Goal: Task Accomplishment & Management: Manage account settings

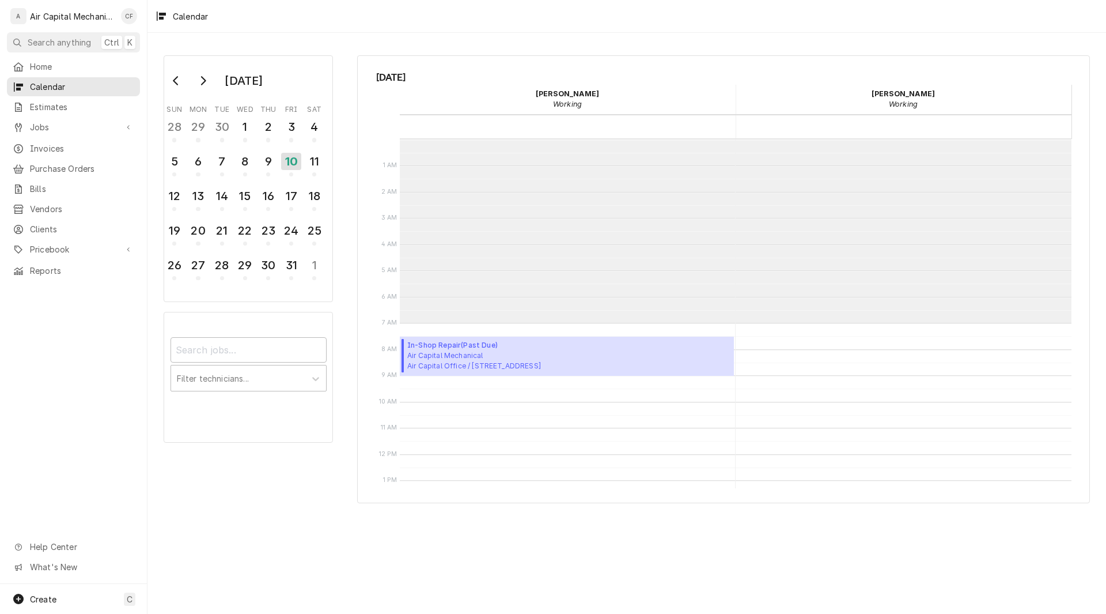
scroll to position [184, 0]
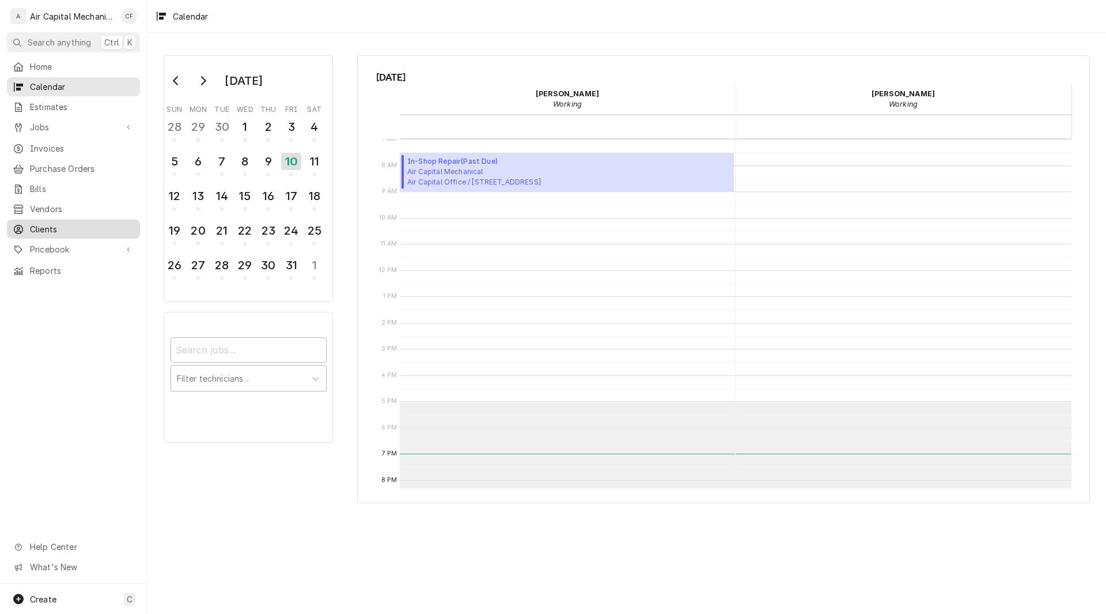
click at [58, 223] on span "Clients" at bounding box center [82, 229] width 104 height 12
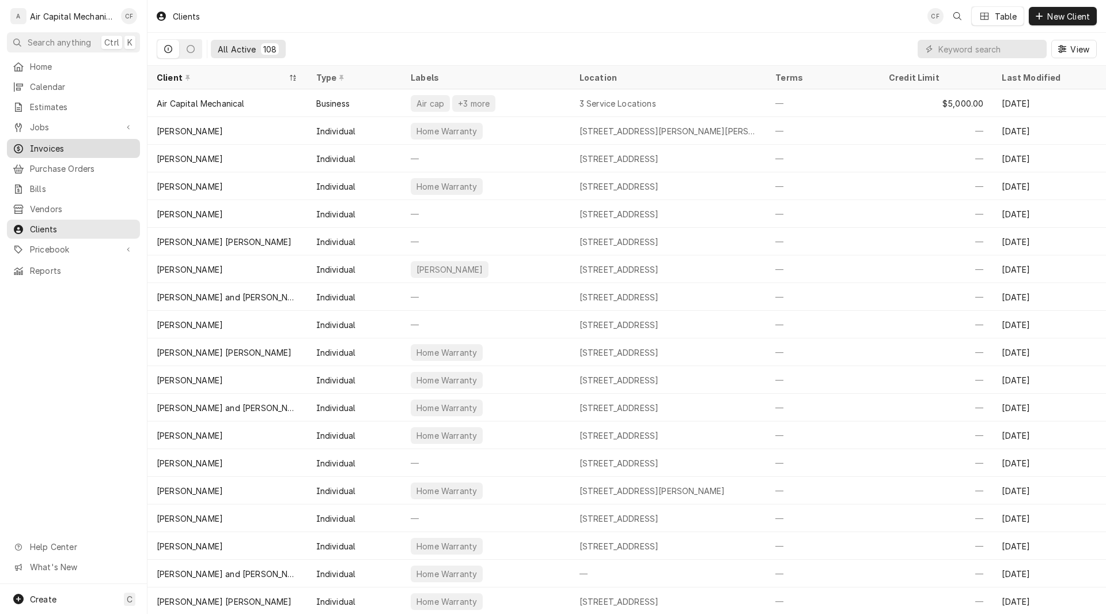
click at [40, 139] on link "Invoices" at bounding box center [73, 148] width 133 height 19
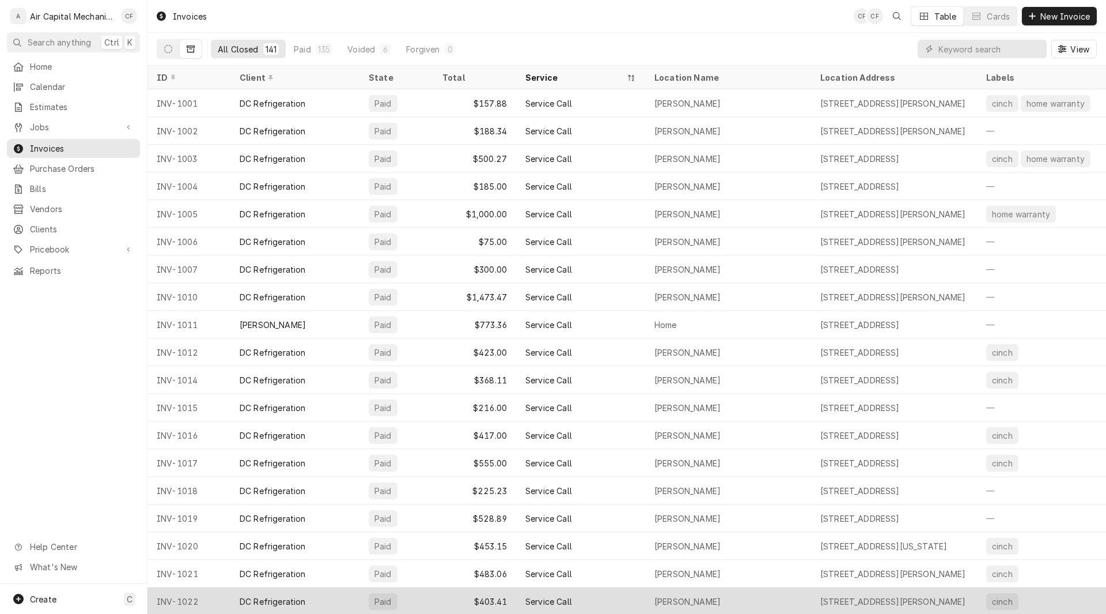
click at [571, 591] on div "Service Call" at bounding box center [580, 601] width 129 height 28
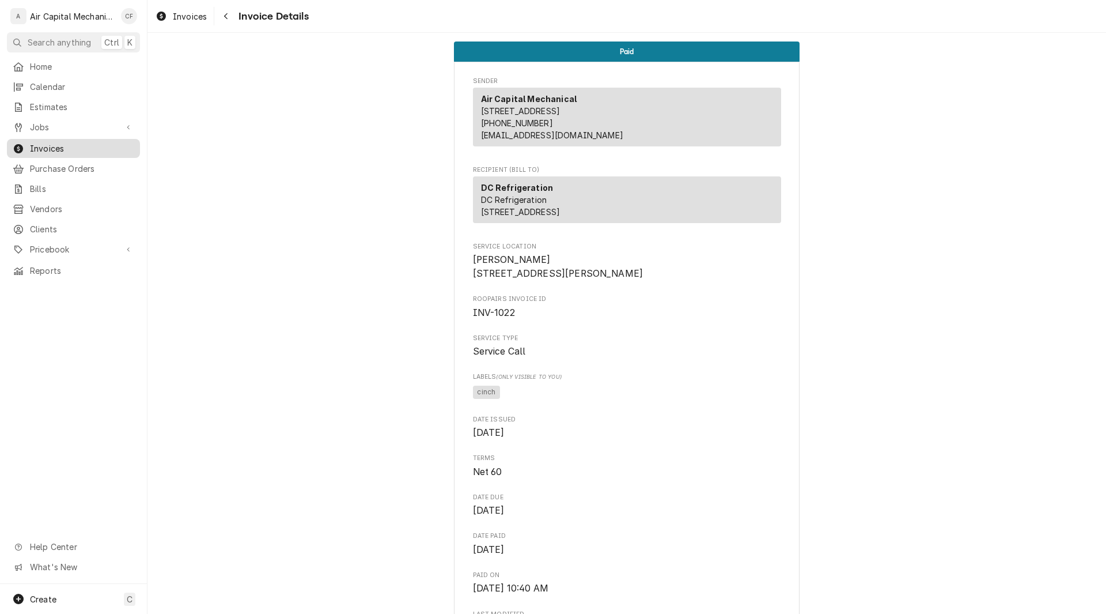
click at [46, 146] on span "Invoices" at bounding box center [82, 148] width 104 height 12
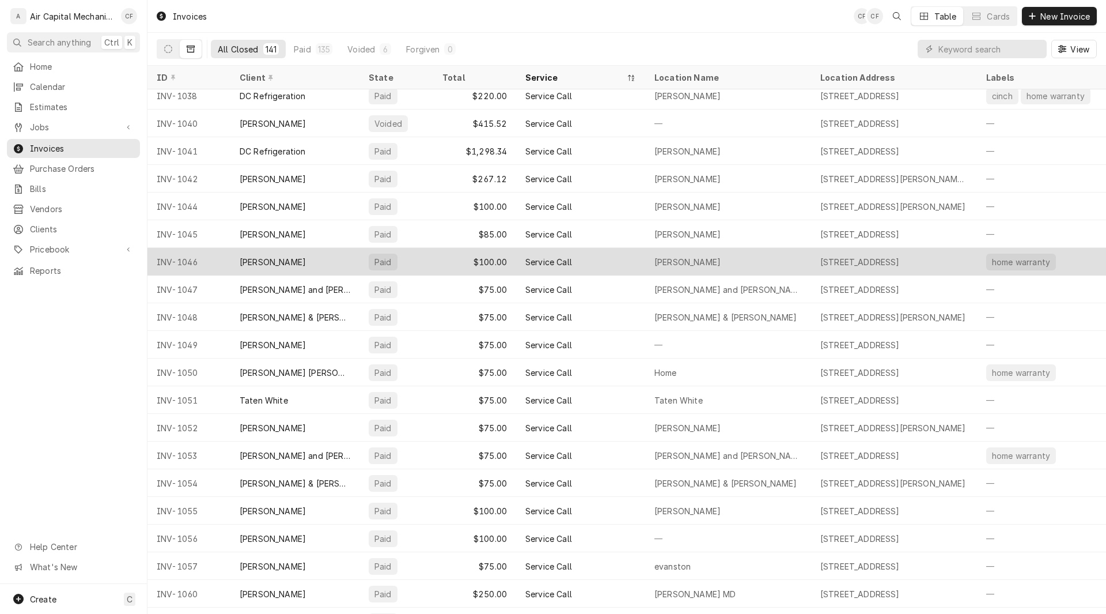
scroll to position [857, 0]
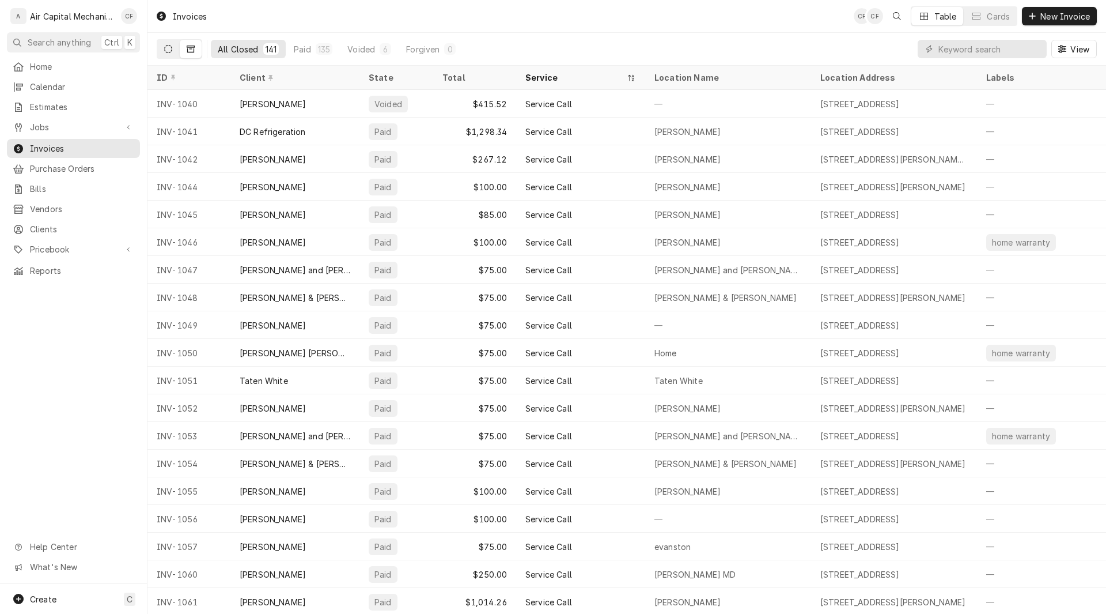
click at [175, 49] on button "Dynamic Content Wrapper" at bounding box center [168, 49] width 22 height 18
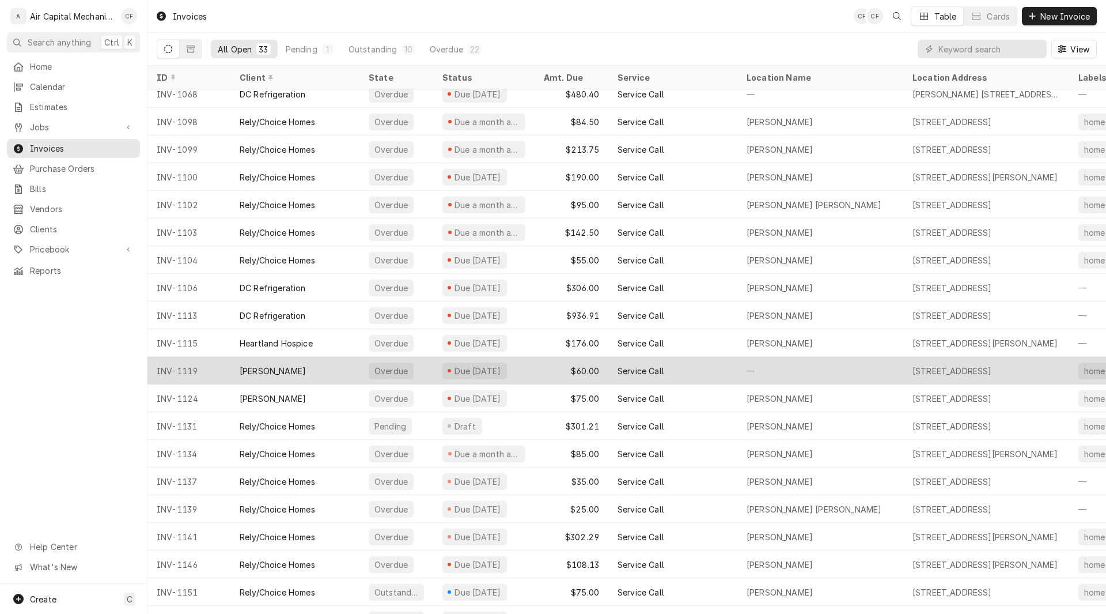
scroll to position [110, 0]
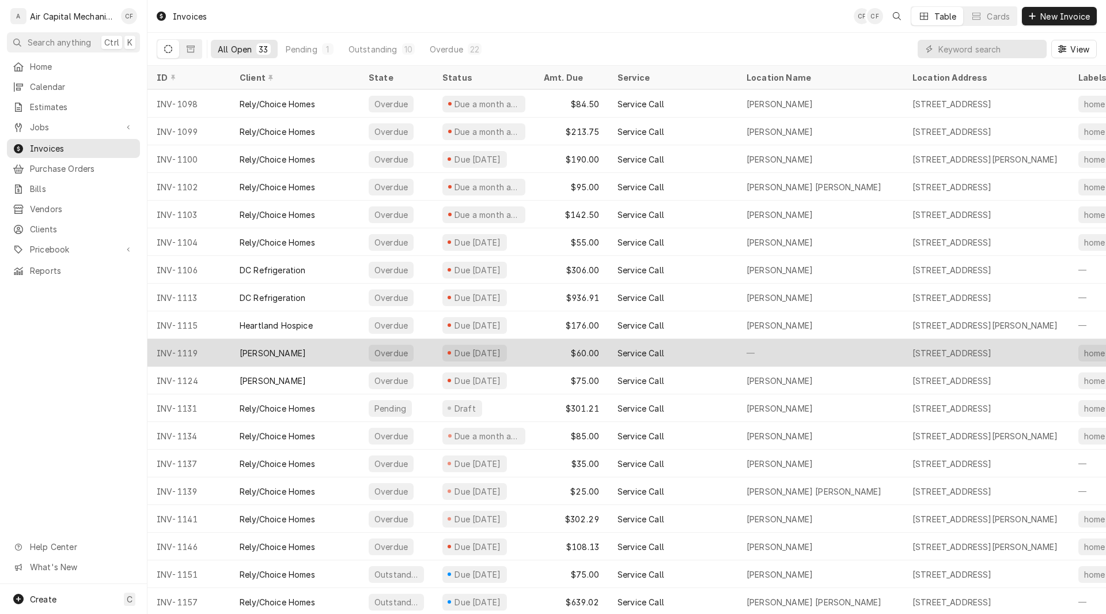
click at [255, 349] on div "[PERSON_NAME]" at bounding box center [273, 353] width 66 height 12
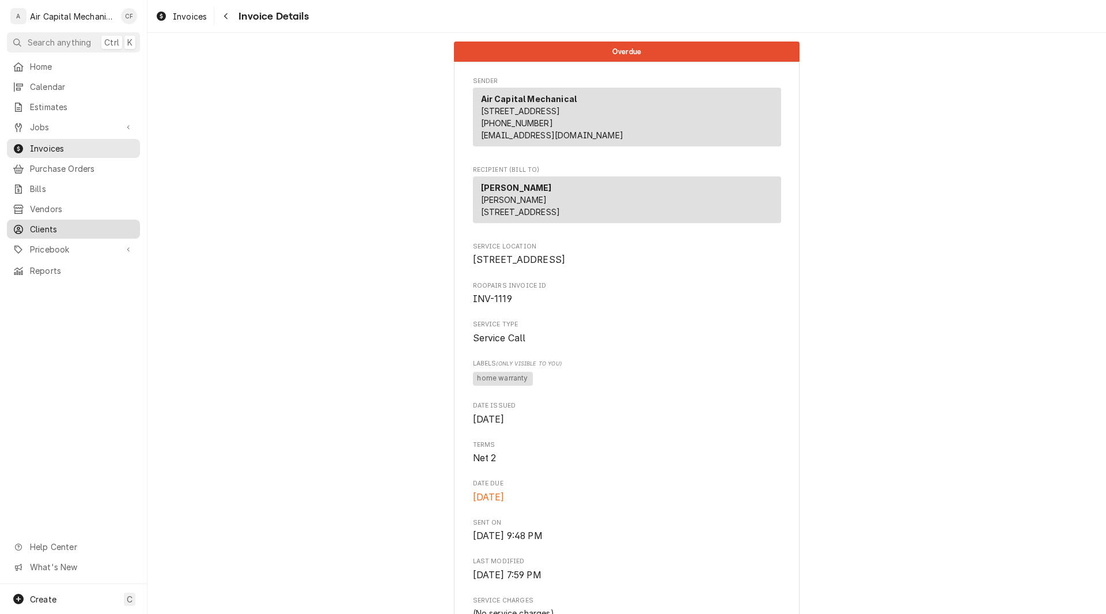
click at [42, 224] on span "Clients" at bounding box center [82, 229] width 104 height 12
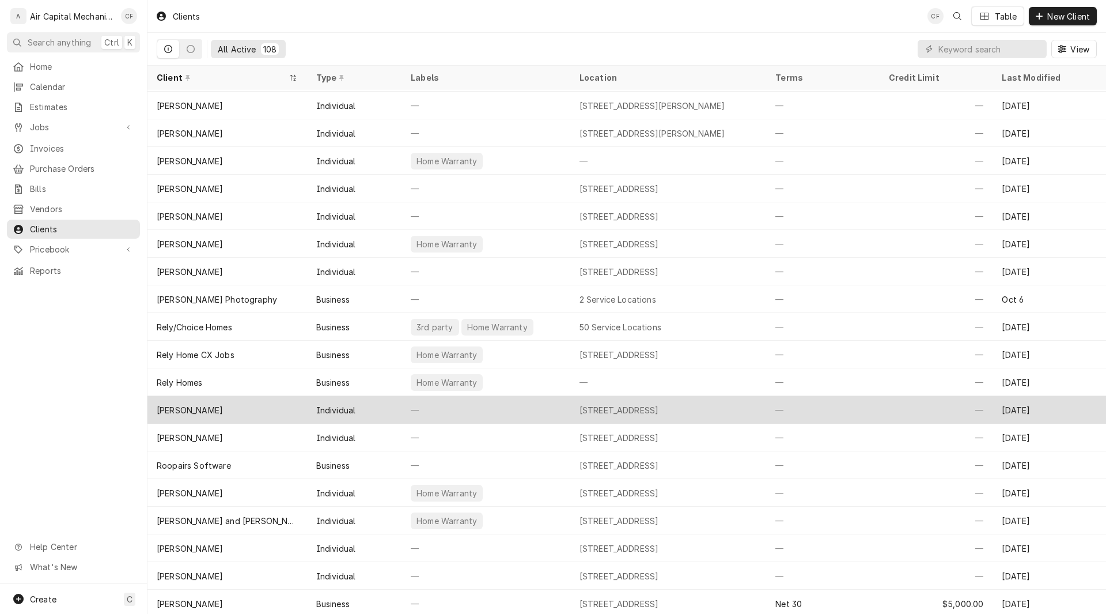
scroll to position [1963, 0]
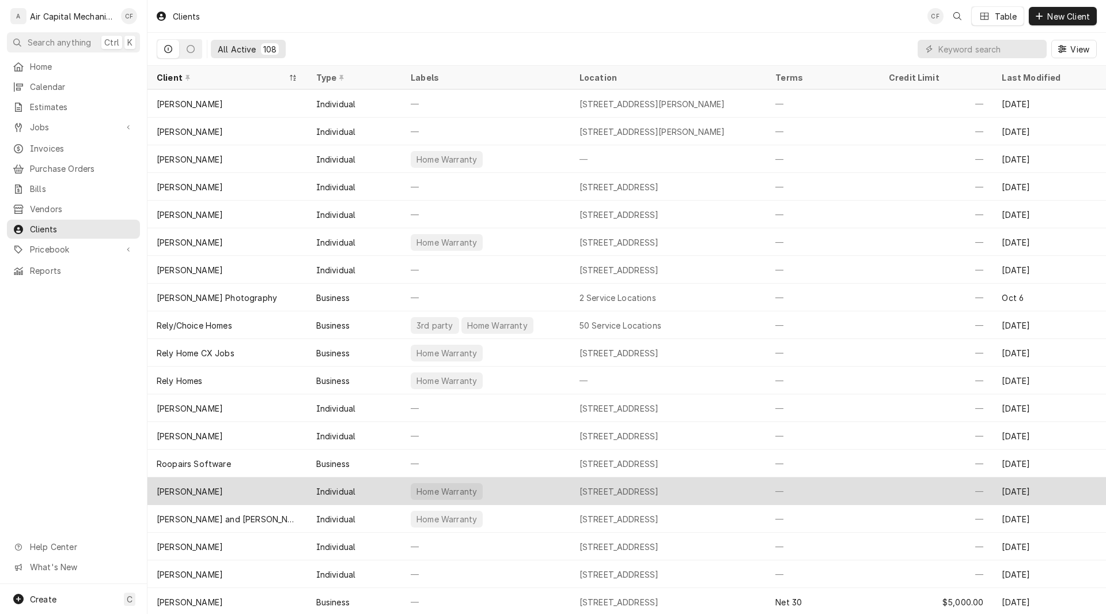
click at [176, 490] on div "[PERSON_NAME]" at bounding box center [190, 491] width 66 height 12
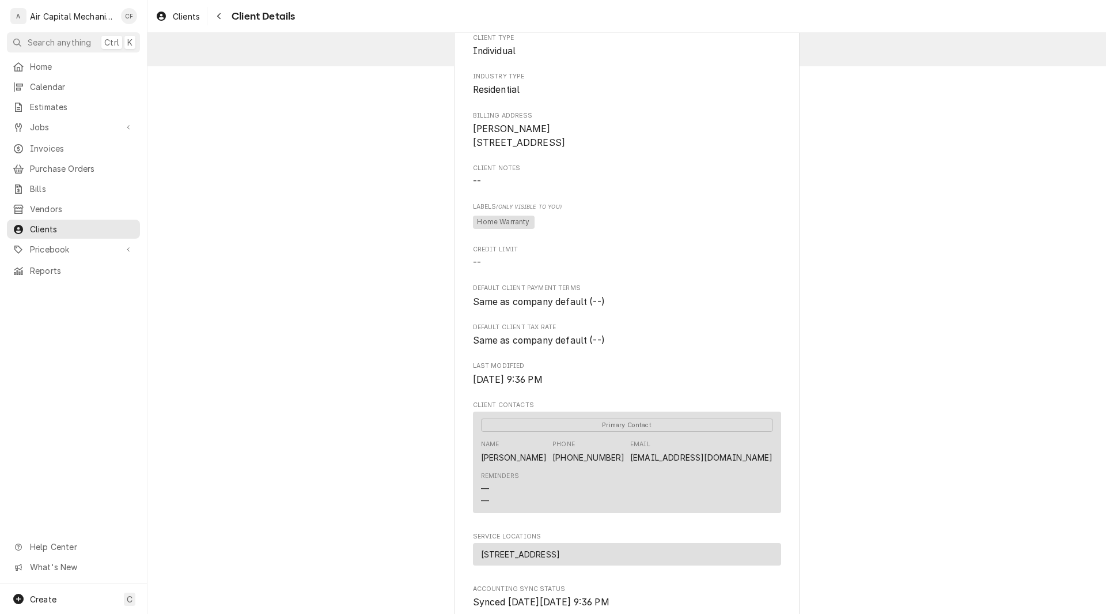
scroll to position [84, 0]
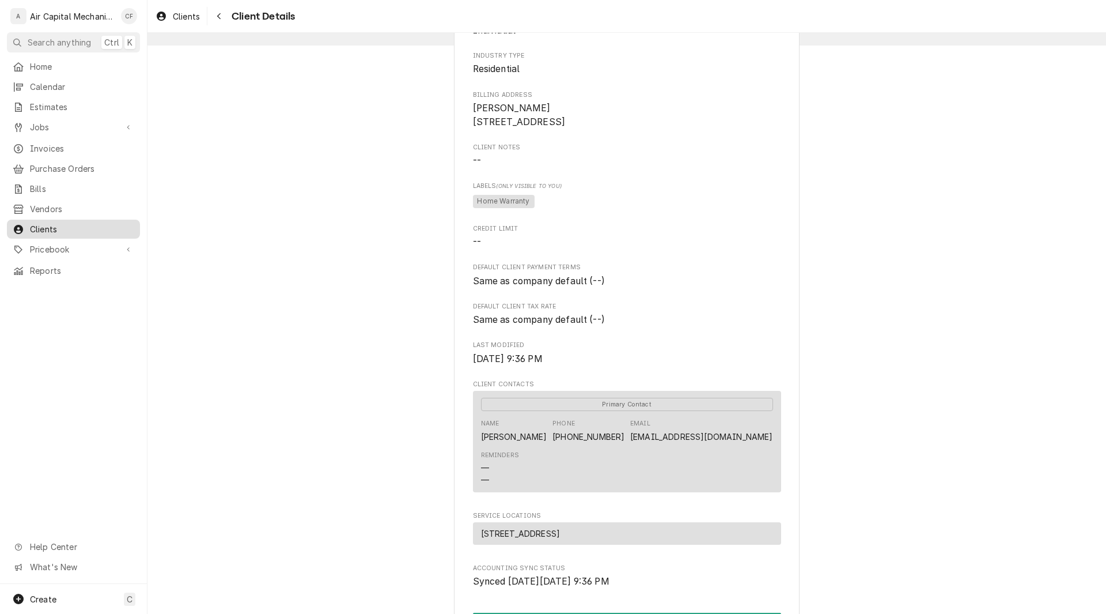
click at [36, 223] on span "Clients" at bounding box center [82, 229] width 104 height 12
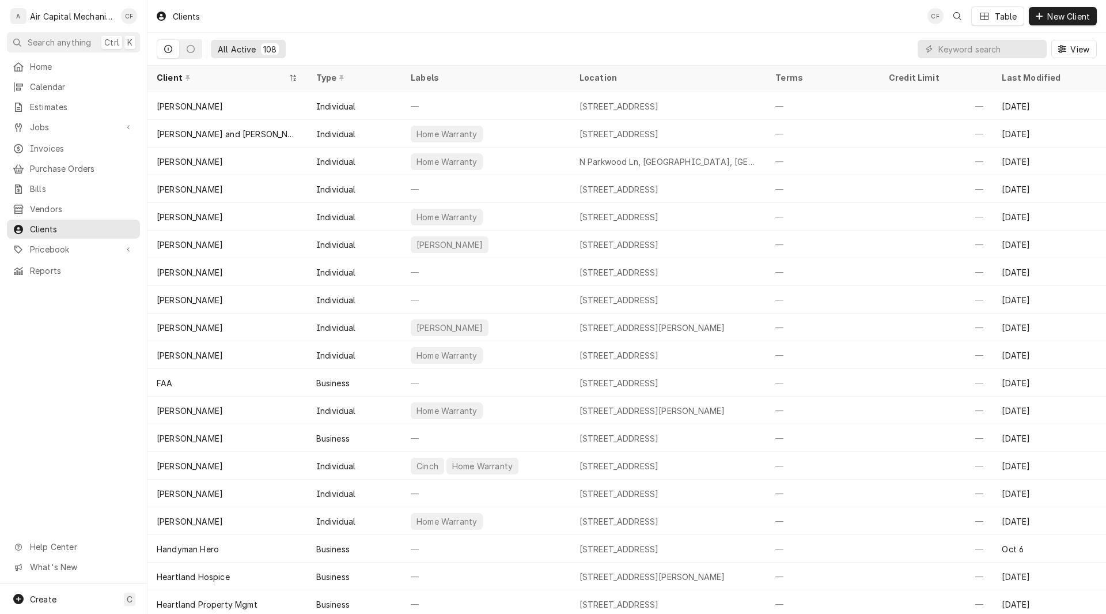
scroll to position [585, 0]
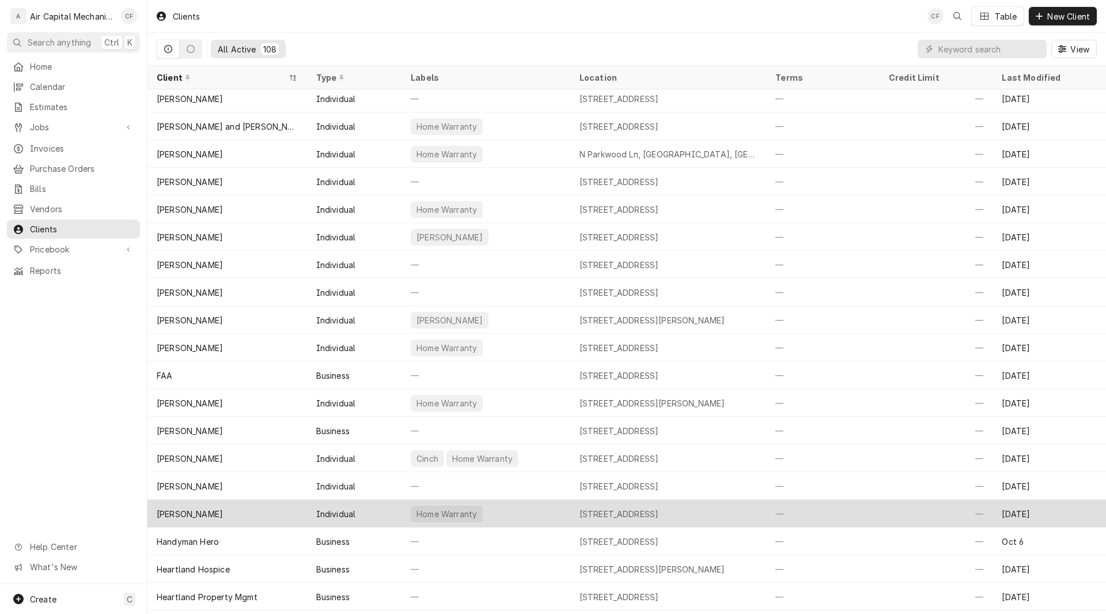
click at [157, 519] on div "Gwyn Stofer" at bounding box center [228, 514] width 160 height 28
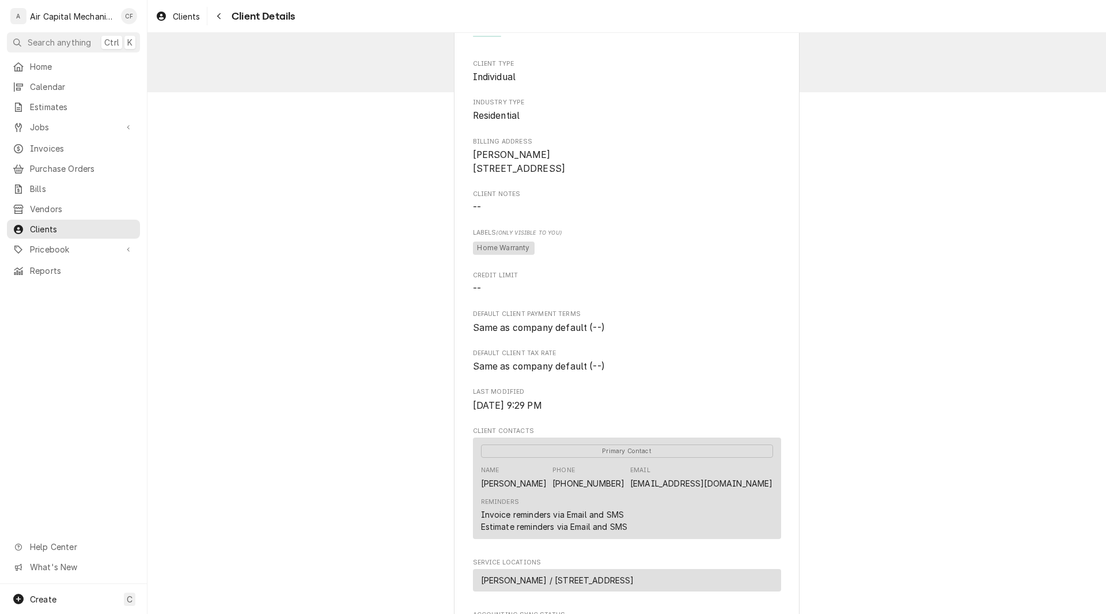
scroll to position [35, 0]
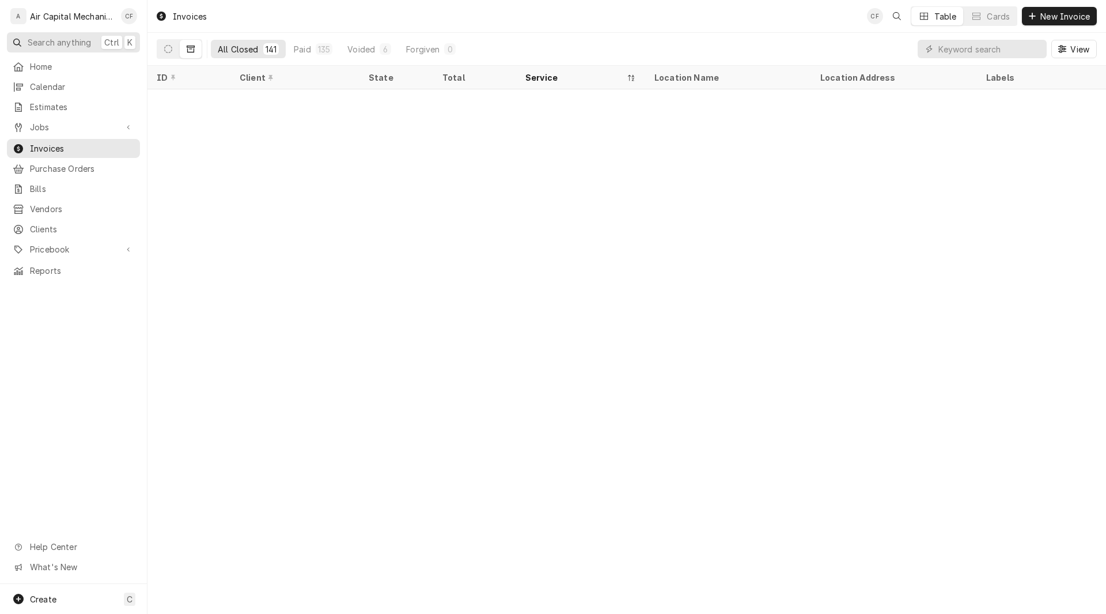
scroll to position [2820, 0]
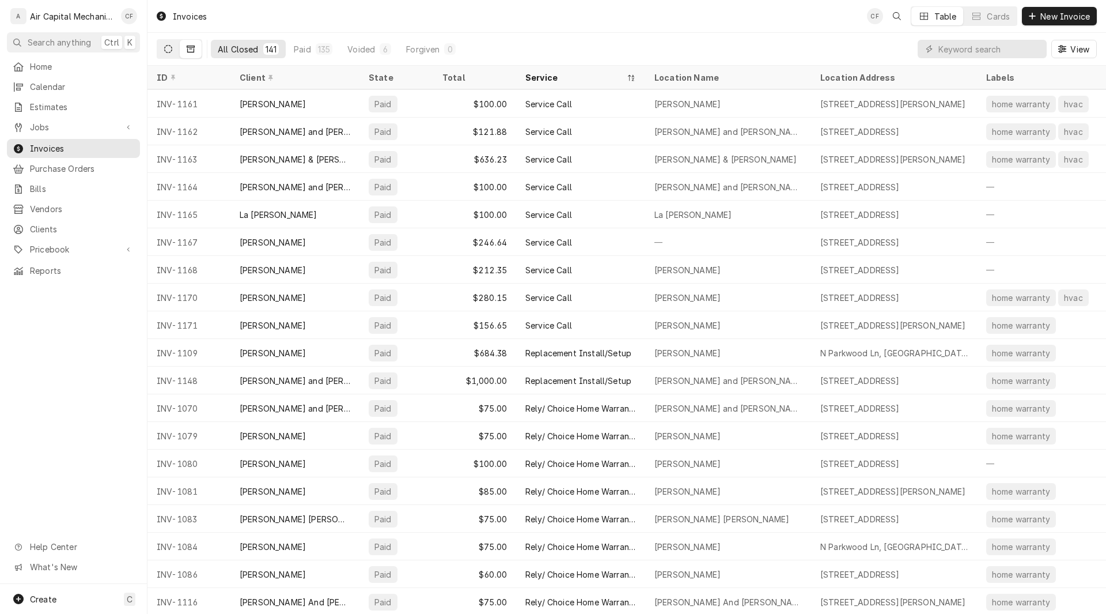
click at [167, 50] on icon "Dynamic Content Wrapper" at bounding box center [168, 49] width 8 height 8
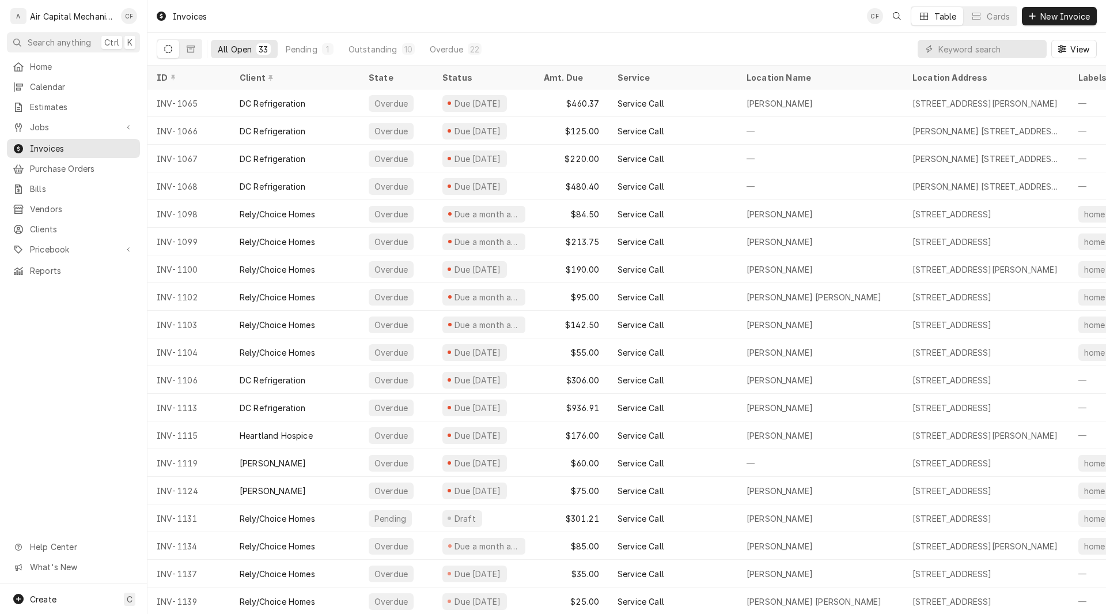
click at [652, 16] on div "Invoices CF Table Cards New Invoice" at bounding box center [627, 16] width 959 height 32
click at [39, 226] on span "Clients" at bounding box center [82, 229] width 104 height 12
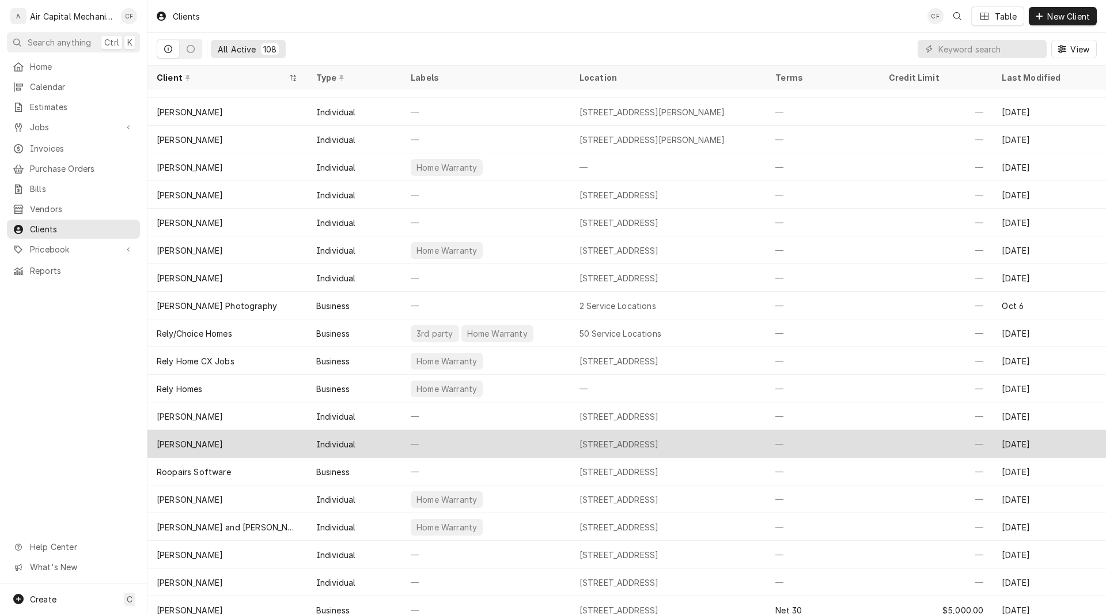
scroll to position [1991, 0]
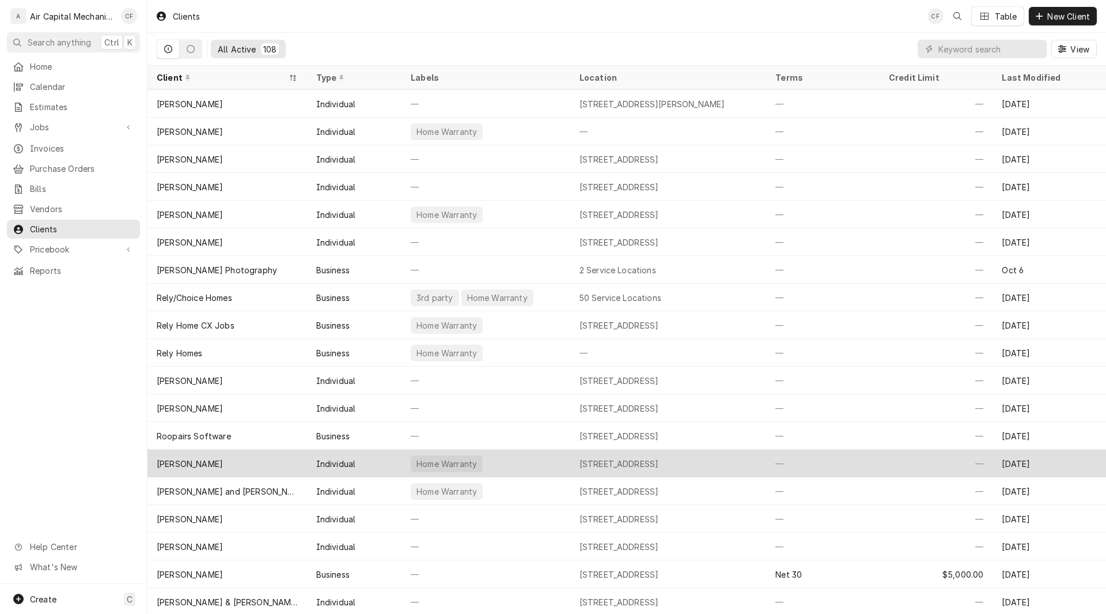
click at [471, 463] on div "Home Warranty" at bounding box center [447, 463] width 72 height 17
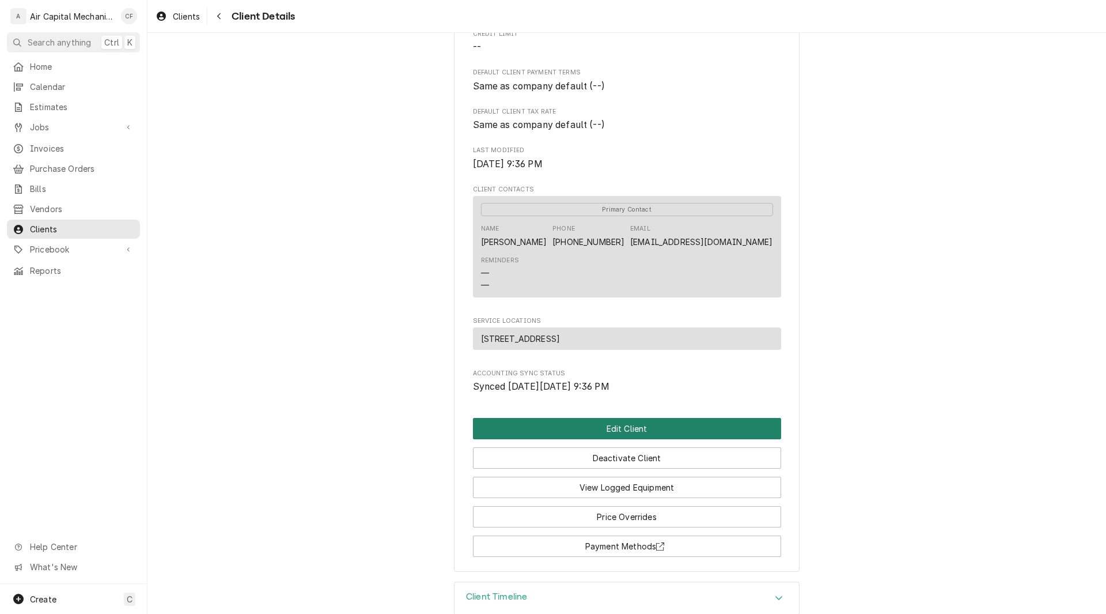
scroll to position [279, 0]
click at [648, 433] on button "Edit Client" at bounding box center [627, 427] width 308 height 21
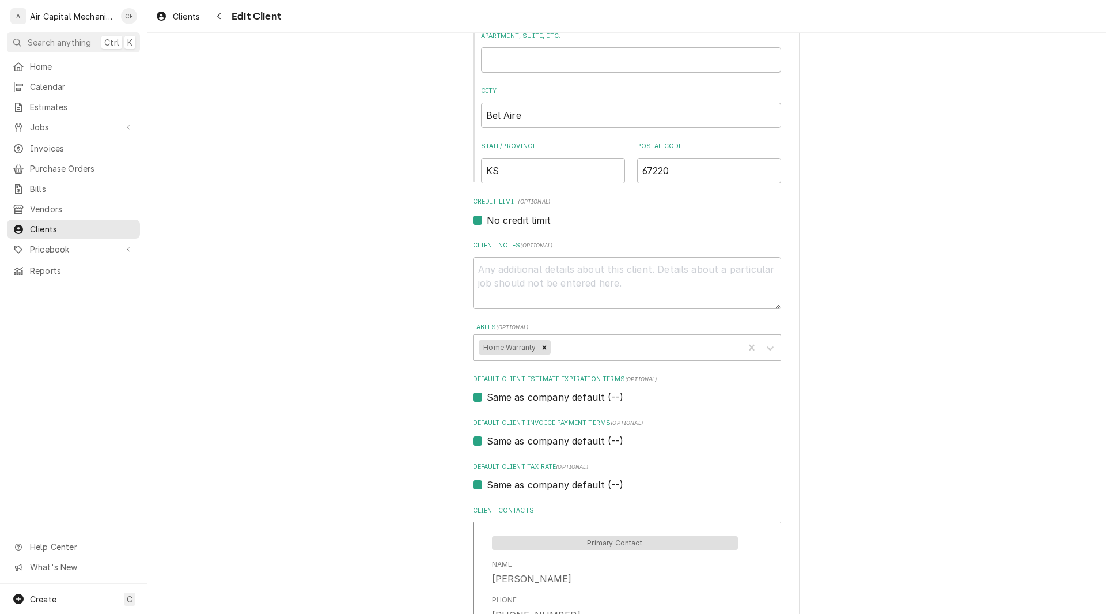
scroll to position [357, 0]
click at [555, 281] on textarea "Client Notes ( optional )" at bounding box center [627, 280] width 308 height 52
type textarea "x"
type textarea "W"
type textarea "x"
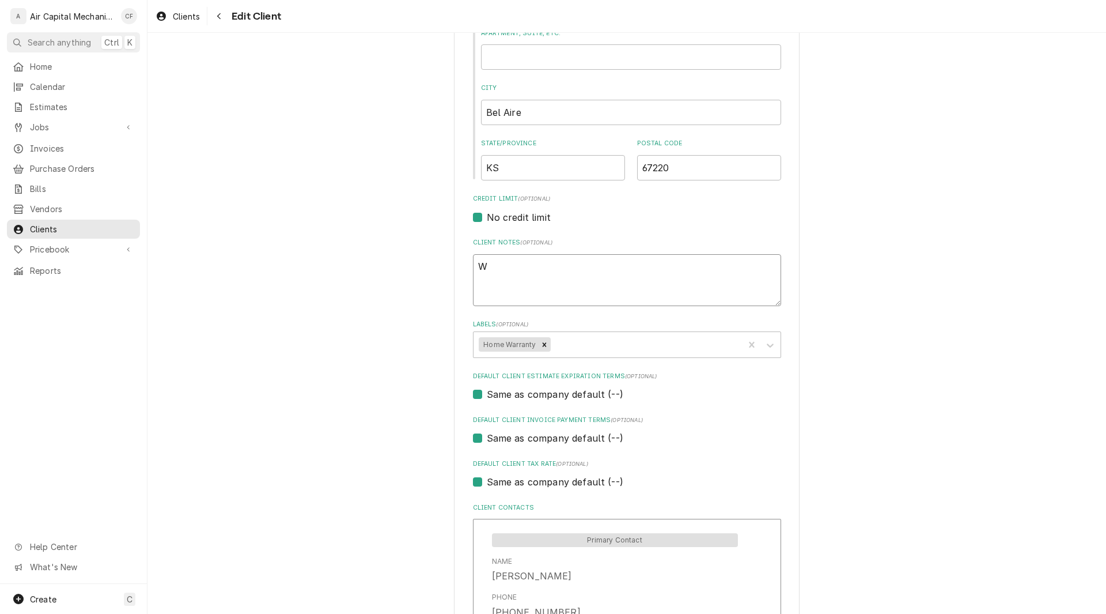
type textarea "Wi"
type textarea "x"
type textarea "Wil"
type textarea "x"
type textarea "Will"
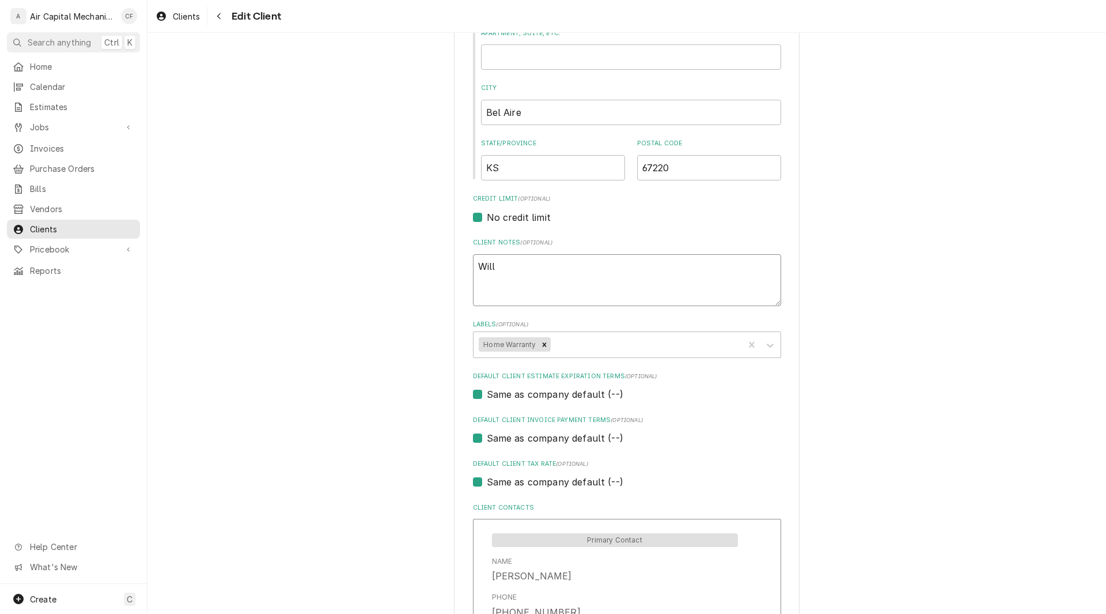
type textarea "x"
type textarea "Will"
type textarea "x"
type textarea "Will n"
type textarea "x"
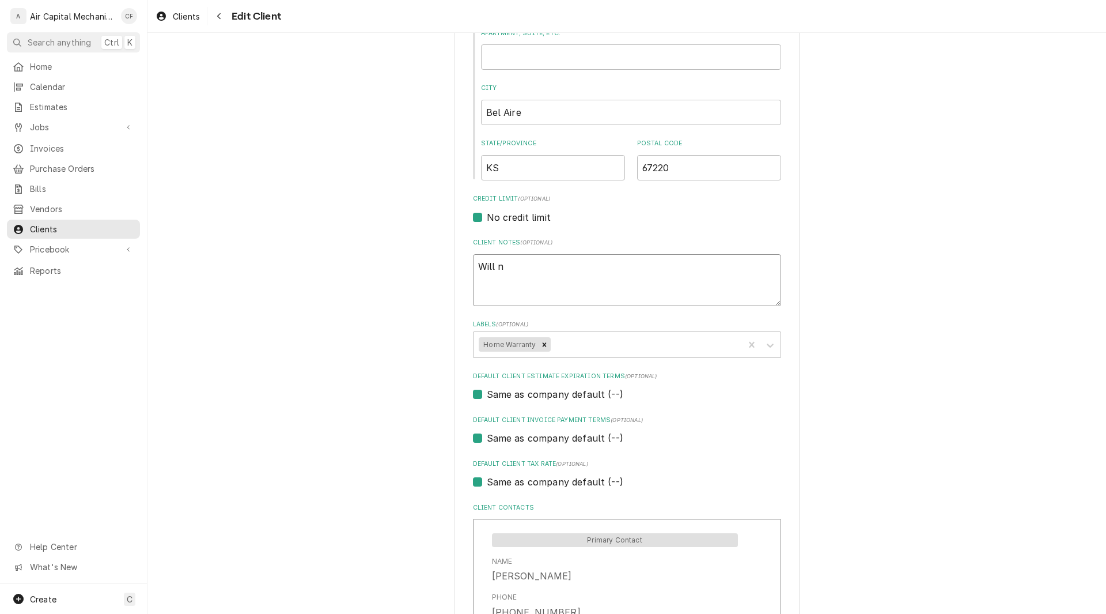
type textarea "Will ne"
type textarea "x"
type textarea "Will nee"
type textarea "x"
type textarea "Will need"
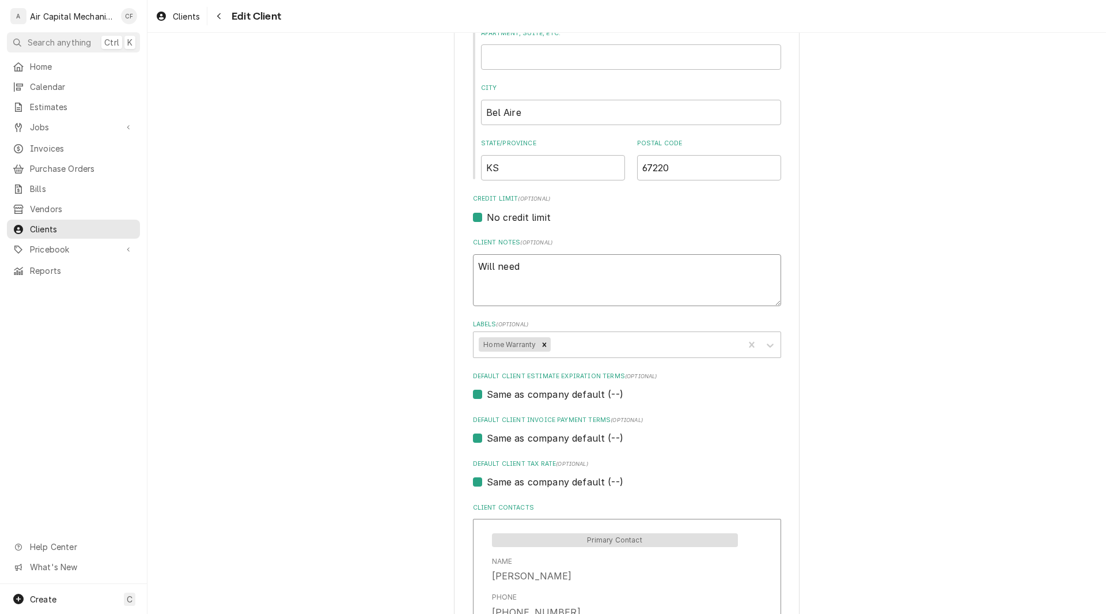
type textarea "x"
type textarea "Will need"
type textarea "x"
type textarea "Will need t"
type textarea "x"
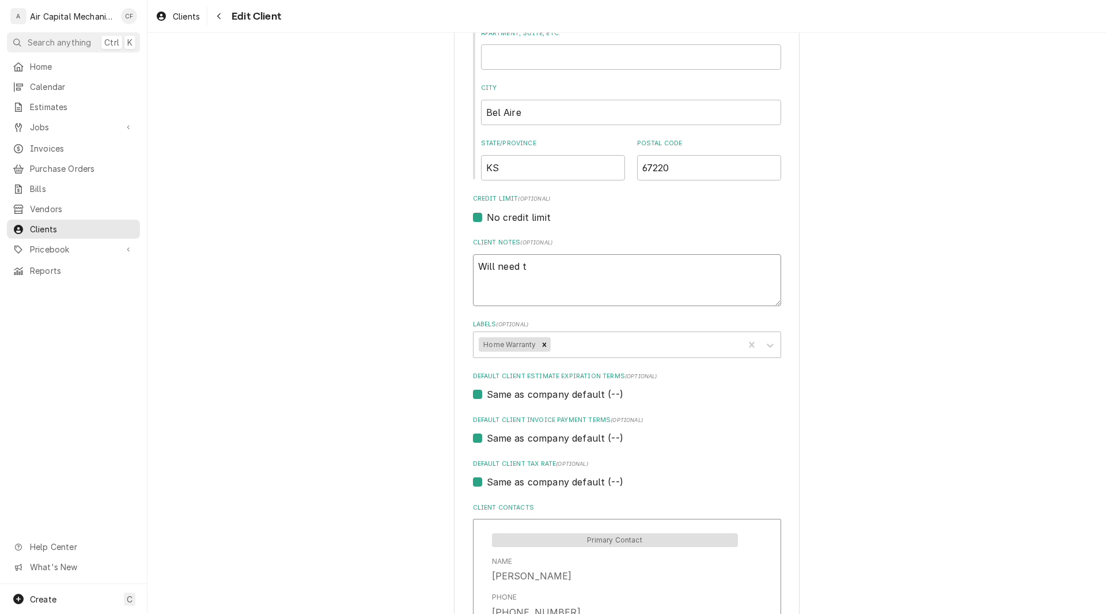
type textarea "Will need to"
type textarea "x"
type textarea "Will need to"
type textarea "x"
type textarea "Will need to p"
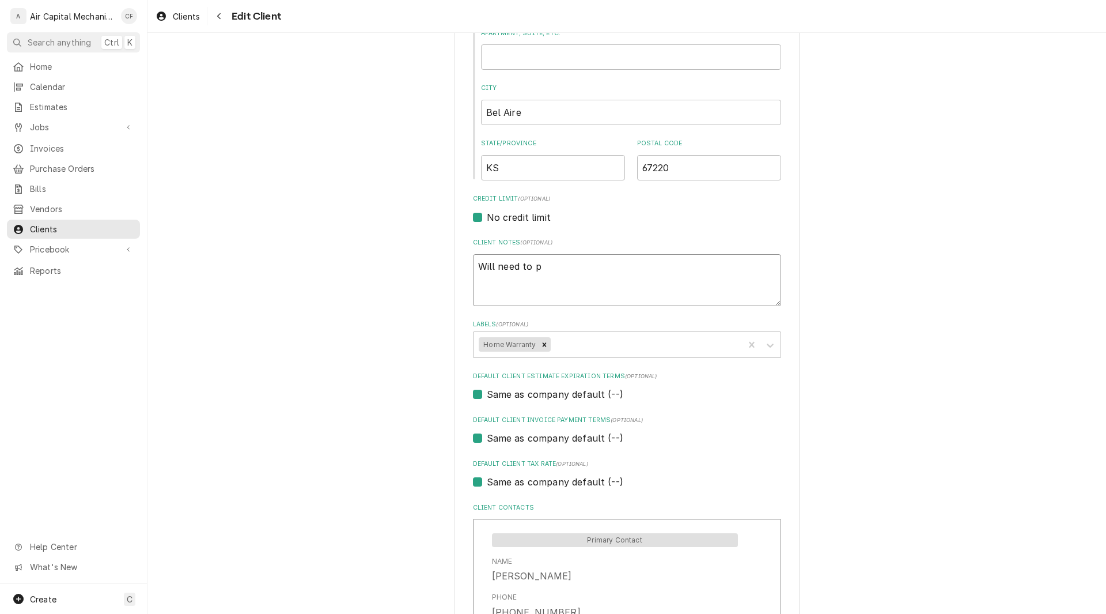
type textarea "x"
type textarea "Will need to pr"
type textarea "x"
type textarea "Will need to pre"
type textarea "x"
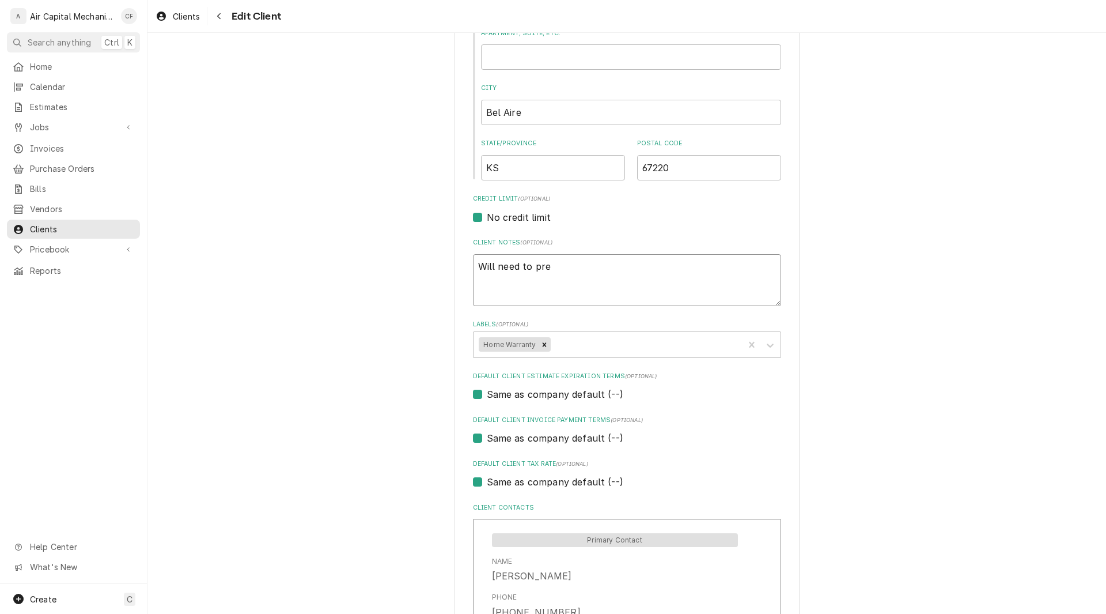
type textarea "Will need to prep"
type textarea "x"
type textarea "Will need to prepa"
type textarea "x"
type textarea "Will need to prepay"
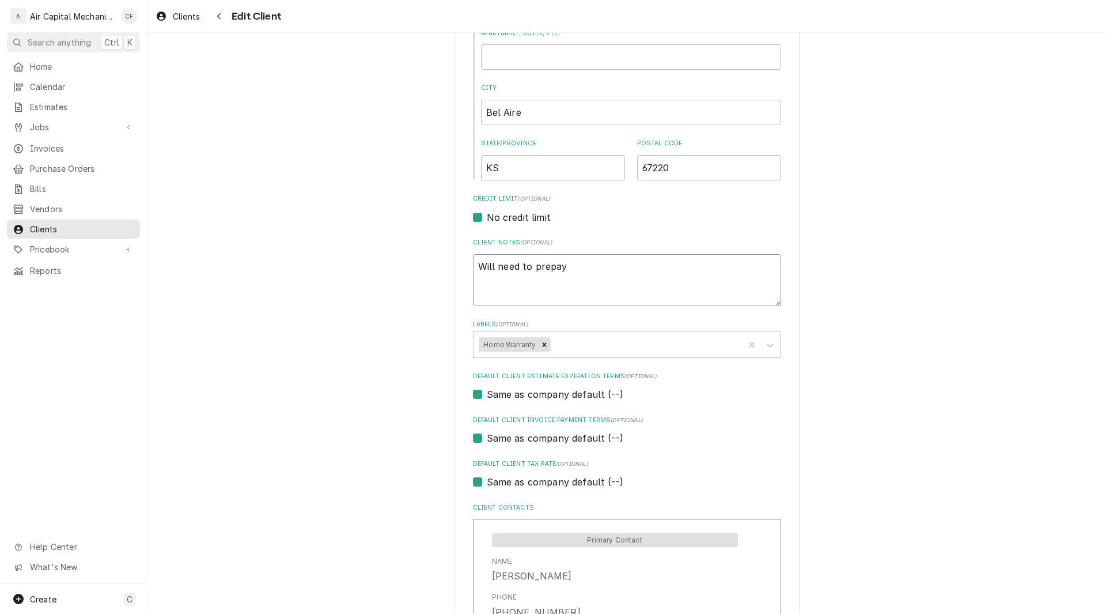
type textarea "x"
type textarea "Will need to prepay"
type textarea "x"
type textarea "Will need to prepay f"
type textarea "x"
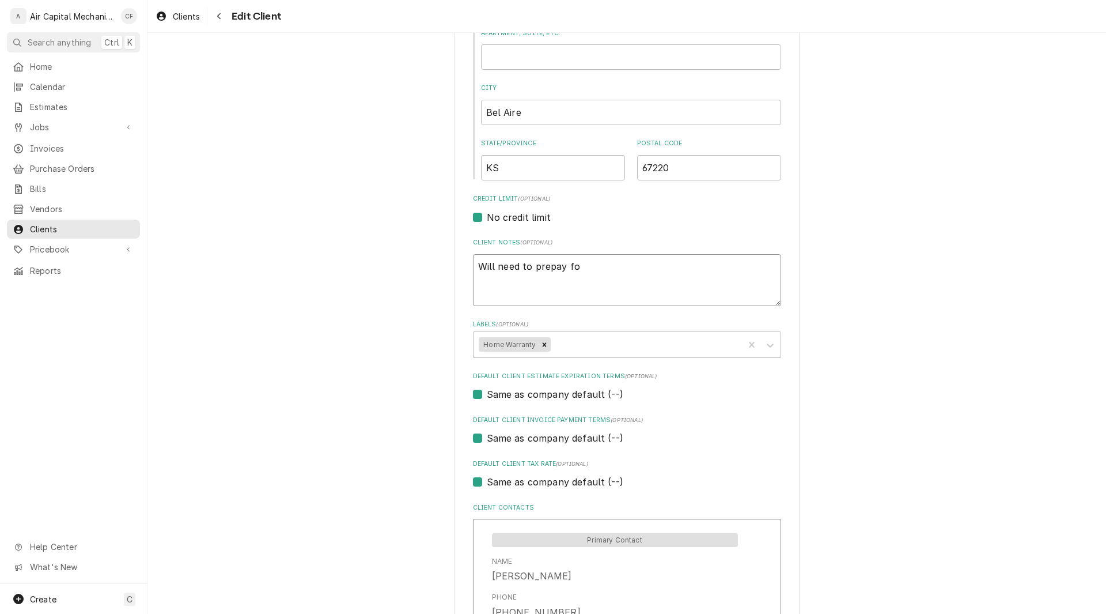
type textarea "Will need to prepay for"
type textarea "x"
type textarea "Will need to prepay for"
type textarea "x"
type textarea "Will need to prepay for s"
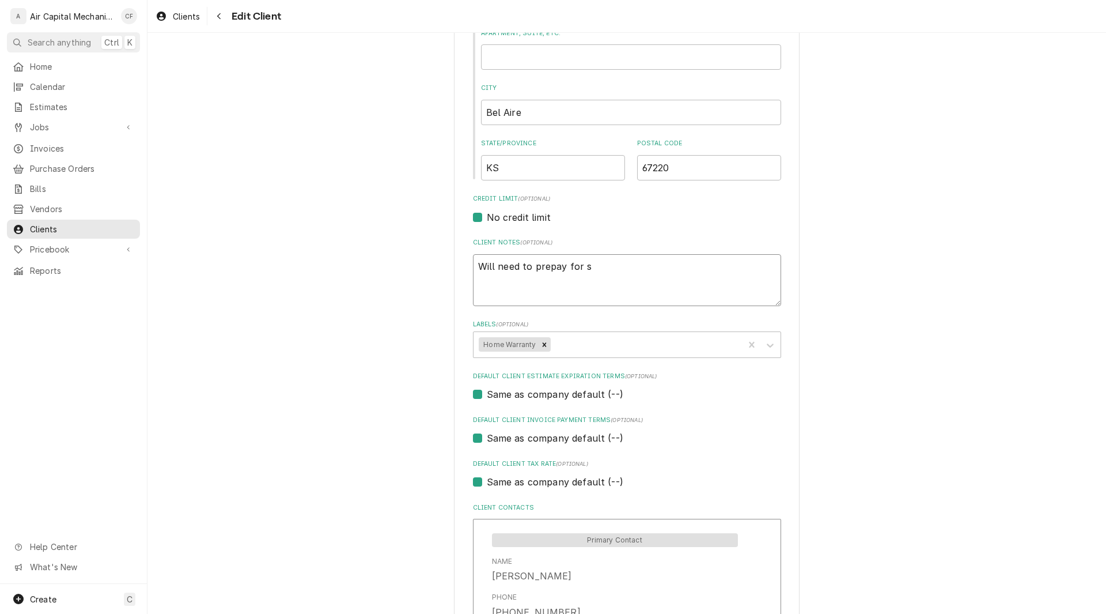
type textarea "x"
type textarea "Will need to prepay for se"
type textarea "x"
type textarea "Will need to prepay for ser"
type textarea "x"
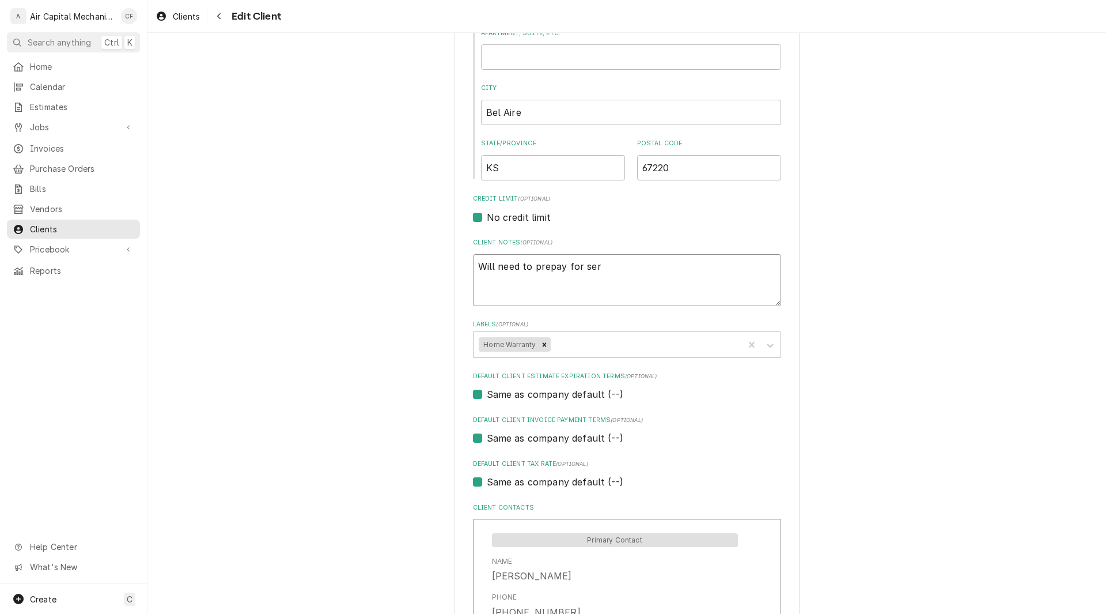
type textarea "Will need to prepay for serf"
type textarea "x"
type textarea "Will need to prepay for serfv"
type textarea "x"
type textarea "Will need to prepay for serfvi"
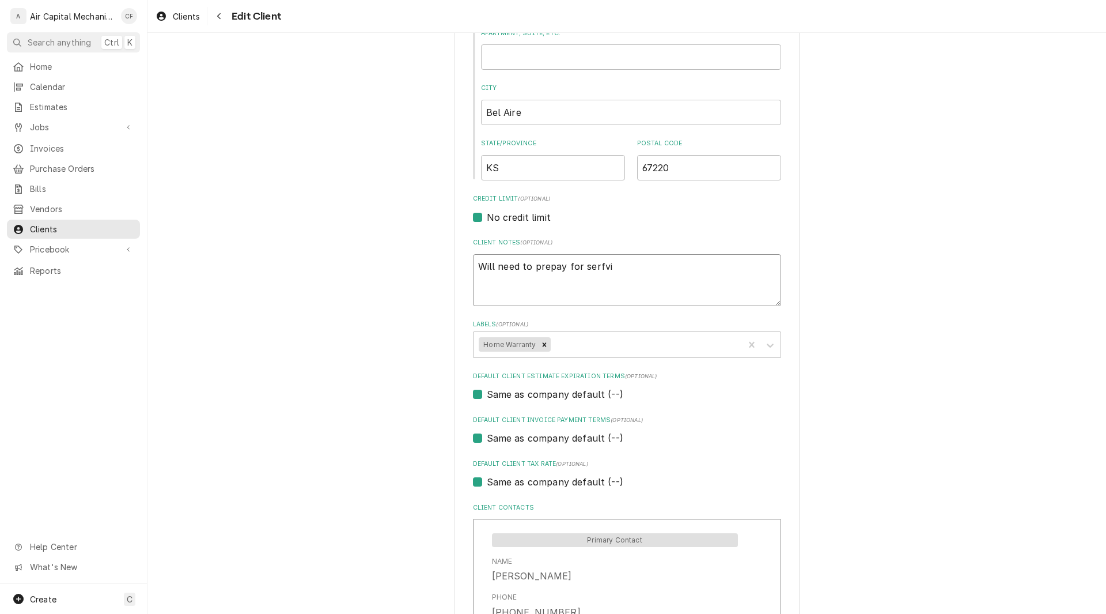
type textarea "x"
type textarea "Will need to prepay for serfvic"
type textarea "x"
type textarea "Will need to prepay for"
type textarea "x"
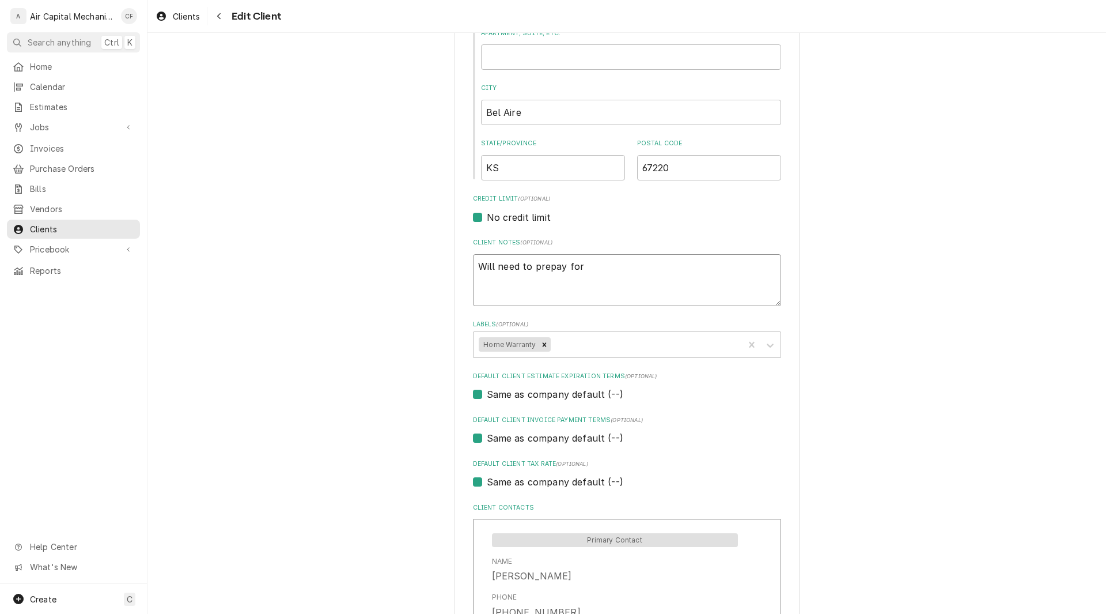
type textarea "Will need to prepay for service"
type textarea "x"
type textarea "Will need to prepay for service c"
type textarea "x"
type textarea "Will need to prepay for service ca"
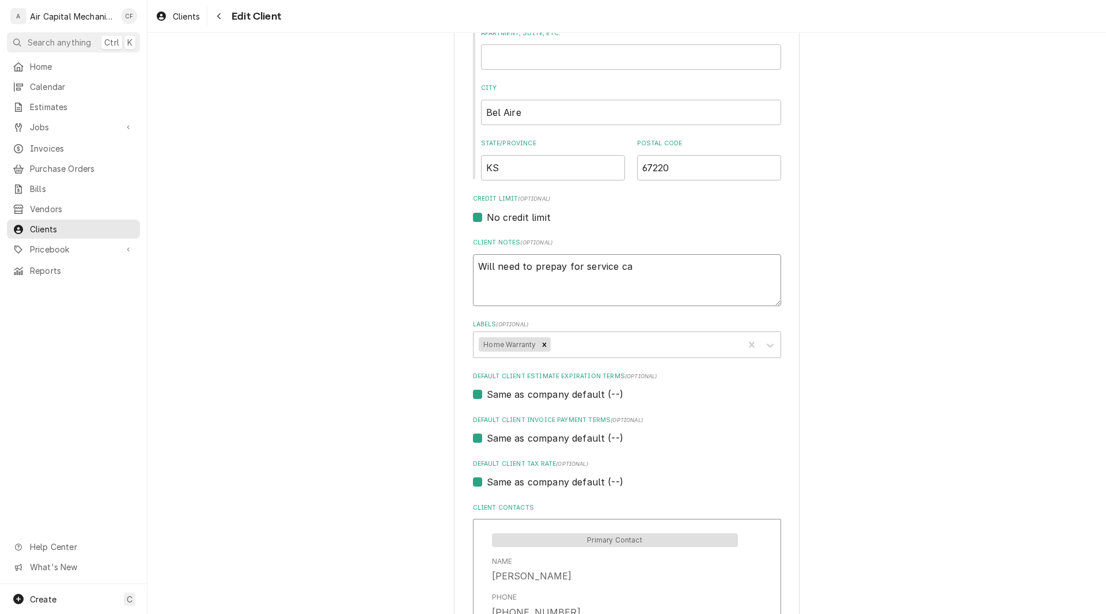
type textarea "x"
type textarea "Will need to prepay for service cal"
type textarea "x"
type textarea "Will need to prepay for service call"
type textarea "x"
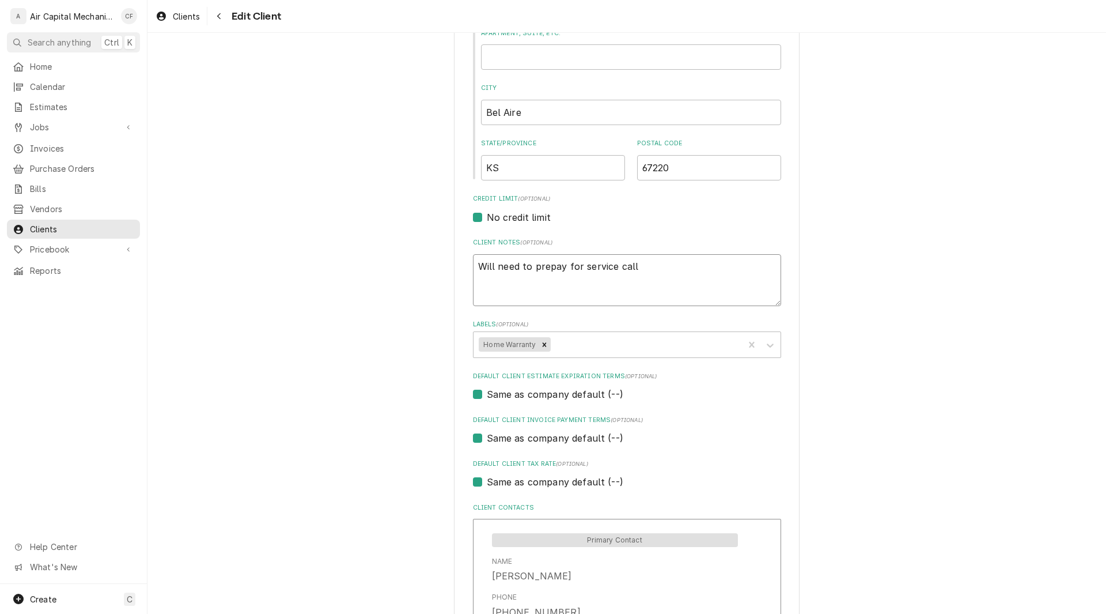
type textarea "Will need to prepay for service call."
type textarea "x"
type textarea "Will need to prepay for service call."
type textarea "x"
type textarea "Will need to prepay for service call."
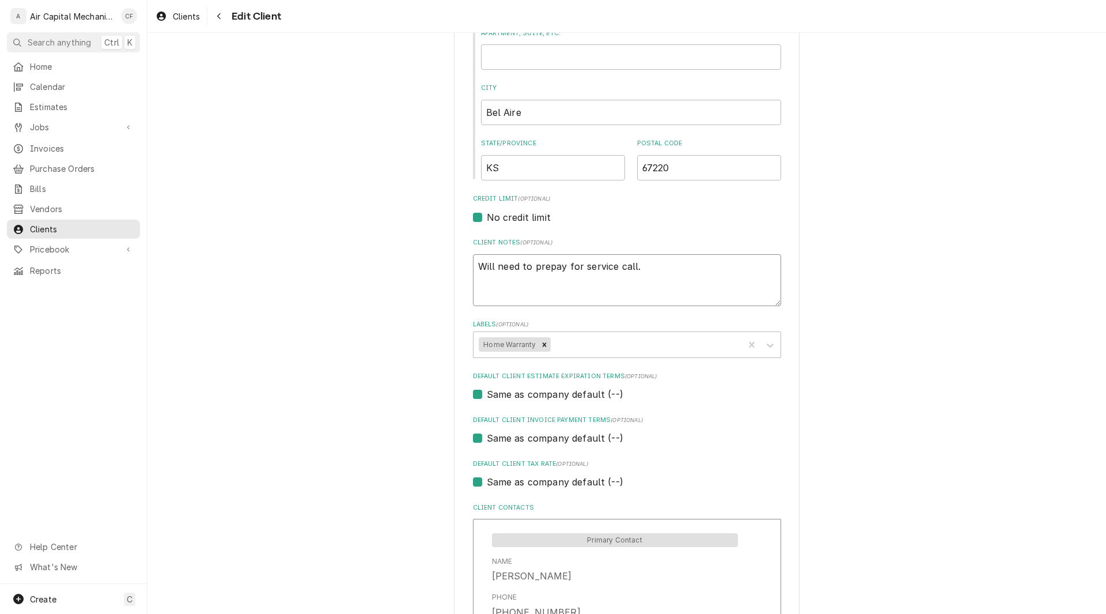
type textarea "x"
type textarea "Will need to prepay for service call. h"
type textarea "x"
type textarea "Will need to prepay for service call."
type textarea "x"
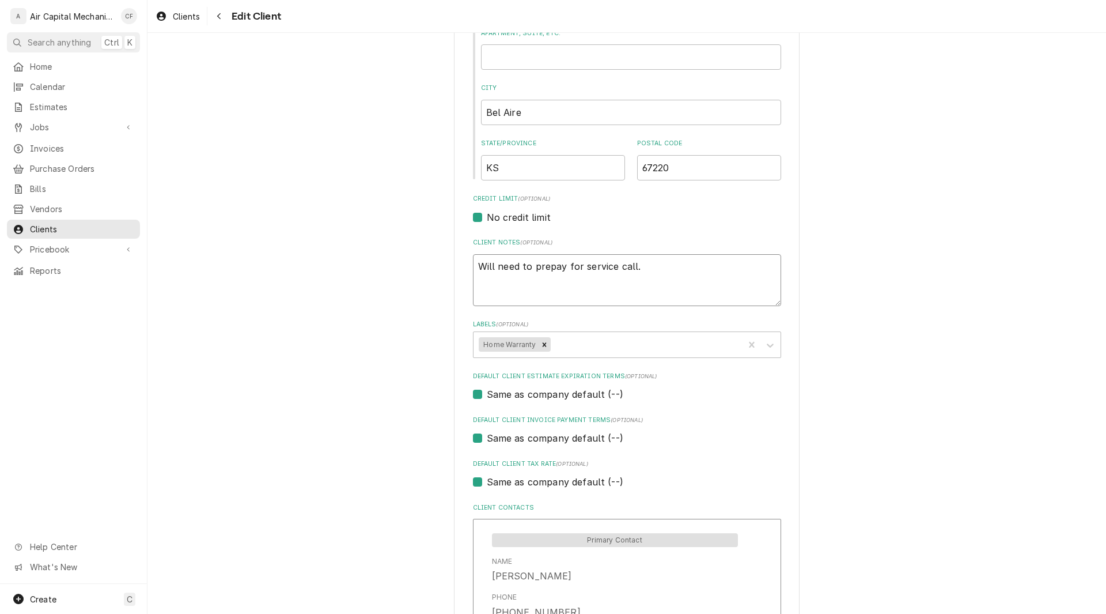
type textarea "Will need to prepay for service call. H"
type textarea "x"
type textarea "Will need to prepay for service call. Ha"
type textarea "x"
type textarea "Will need to prepay for service call. Has"
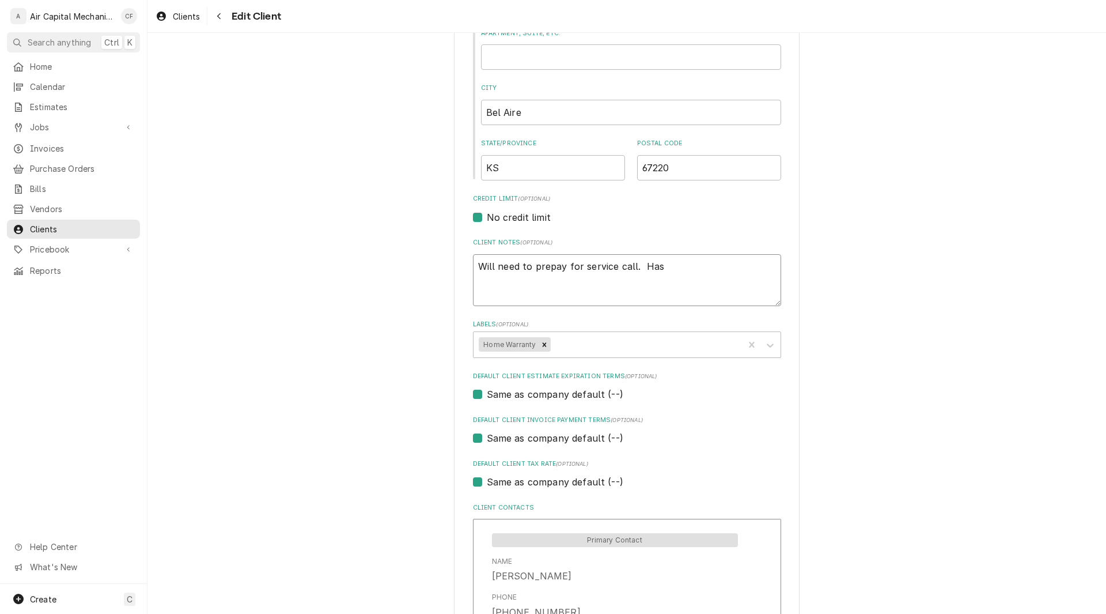
type textarea "x"
type textarea "Will need to prepay for service call. Has"
type textarea "x"
type textarea "Will need to prepay for service call. Has o"
type textarea "x"
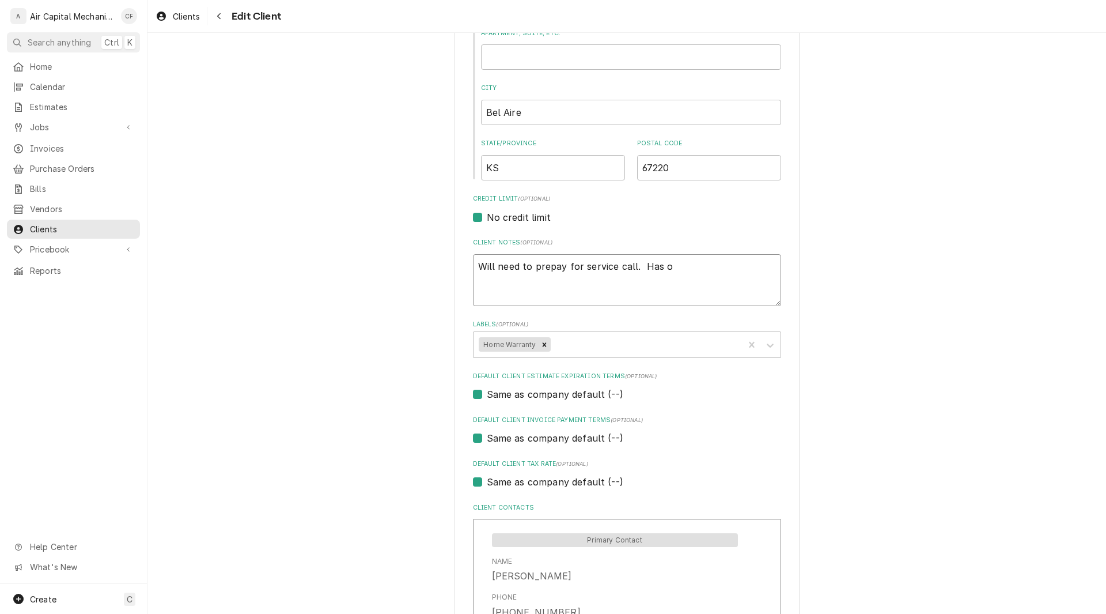
type textarea "Will need to prepay for service call. Has ou"
type textarea "x"
type textarea "Will need to prepay for service call. Has out"
type textarea "x"
type textarea "Will need to prepay for service call. Has outs"
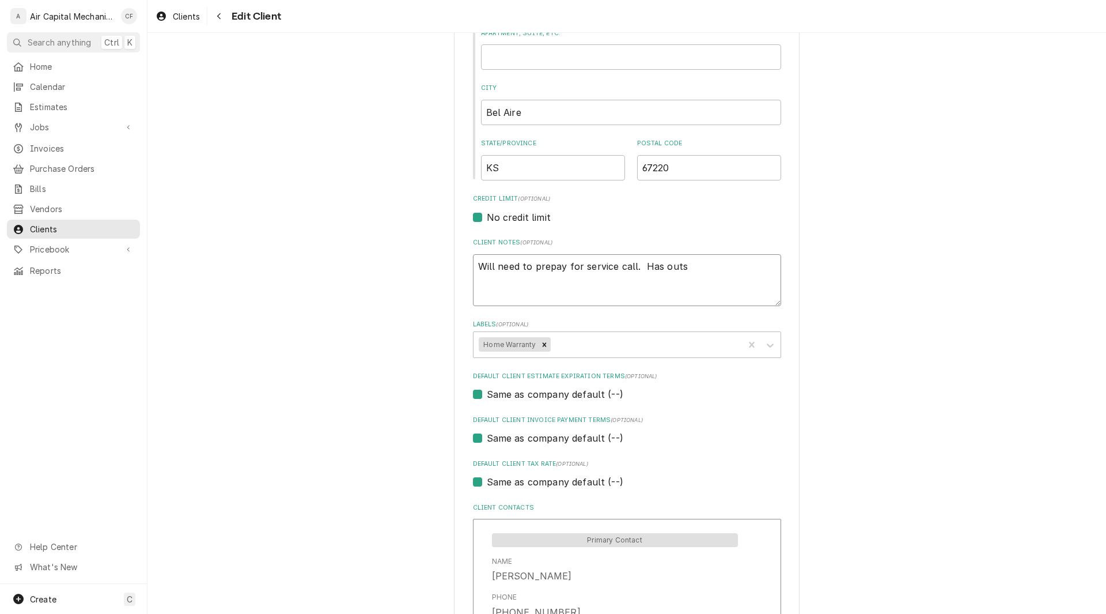
type textarea "x"
type textarea "Will need to prepay for service call. Has outst"
type textarea "x"
type textarea "Will need to prepay for service call. Has outs"
type textarea "x"
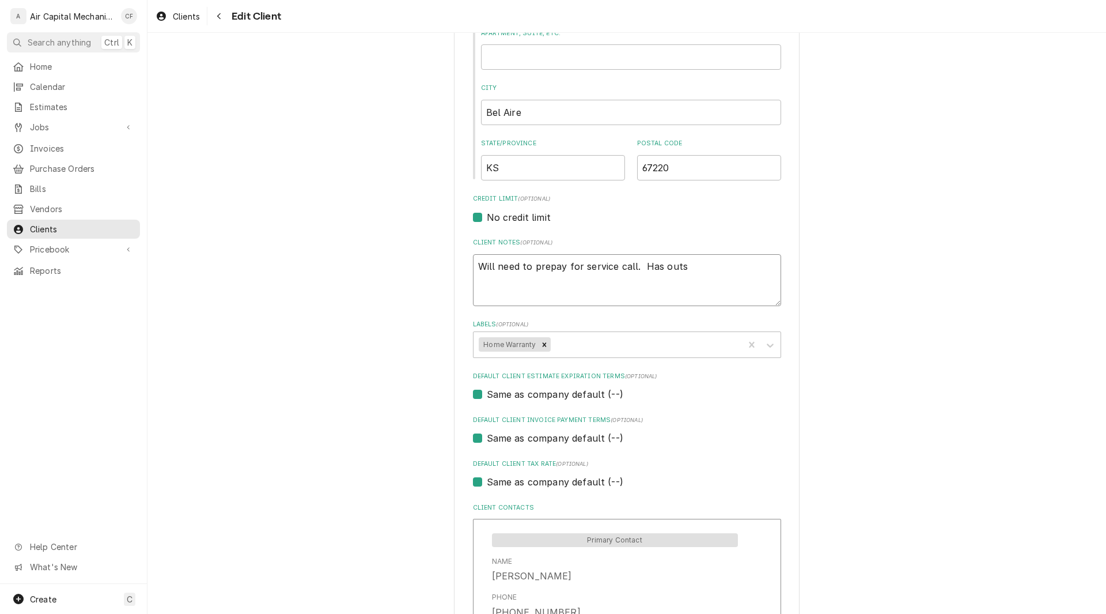
type textarea "Will need to prepay for service call. Has out"
type textarea "x"
type textarea "Will need to prepay for service call. Has ou"
type textarea "x"
type textarea "Will need to prepay for service call. Has o"
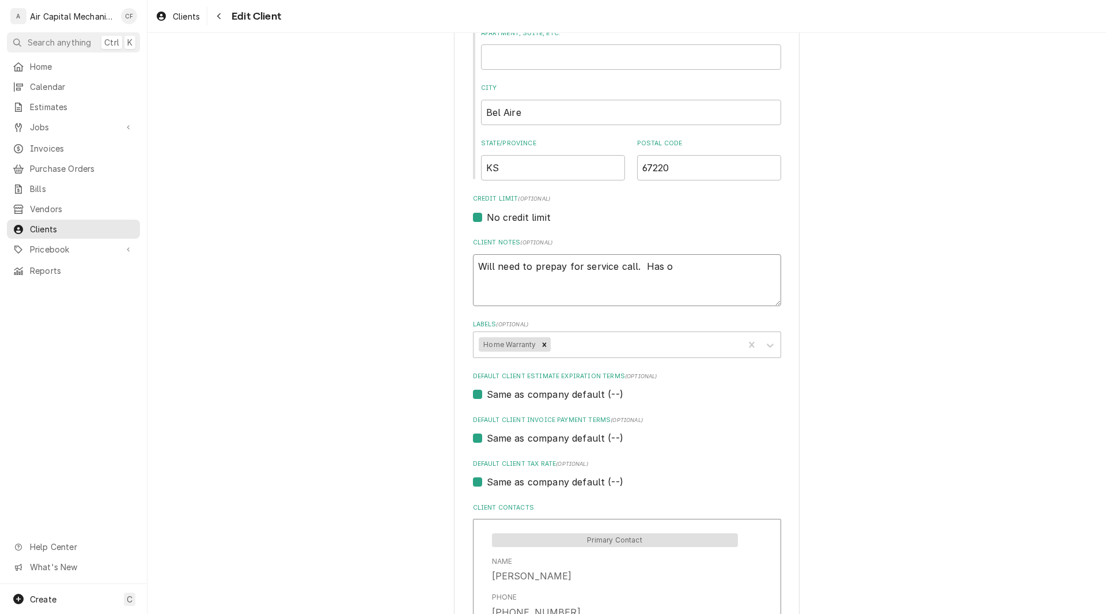
type textarea "x"
type textarea "Will need to prepay for service call. Has"
type textarea "x"
type textarea "Will need to prepay for service call. Has"
type textarea "x"
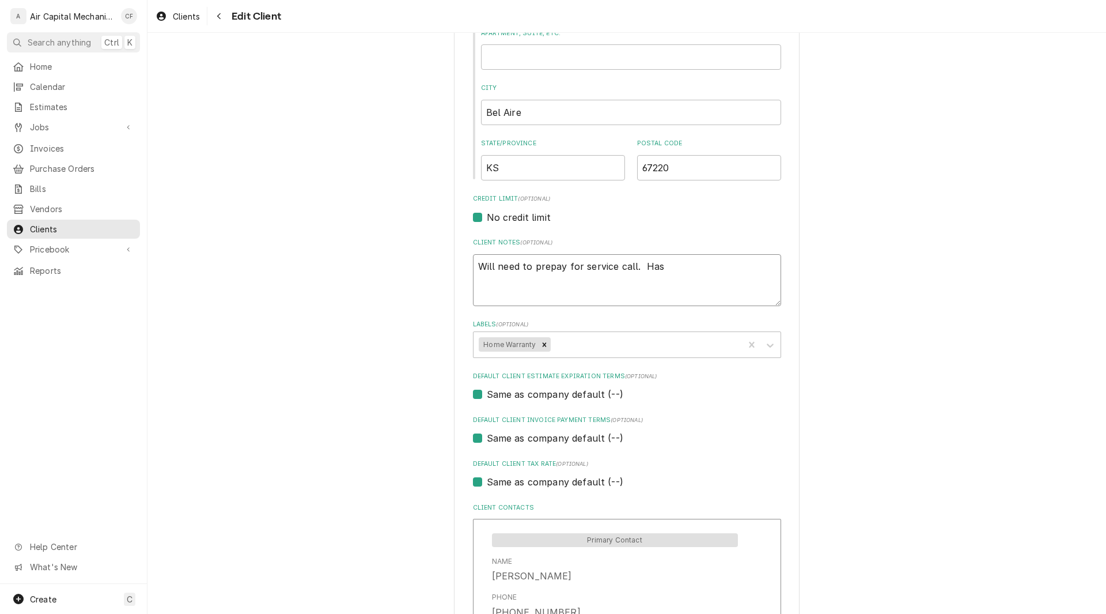
type textarea "Will need to prepay for service call. Ha"
type textarea "x"
type textarea "Will need to prepay for service call. H"
type textarea "x"
type textarea "Will need to prepay for service call."
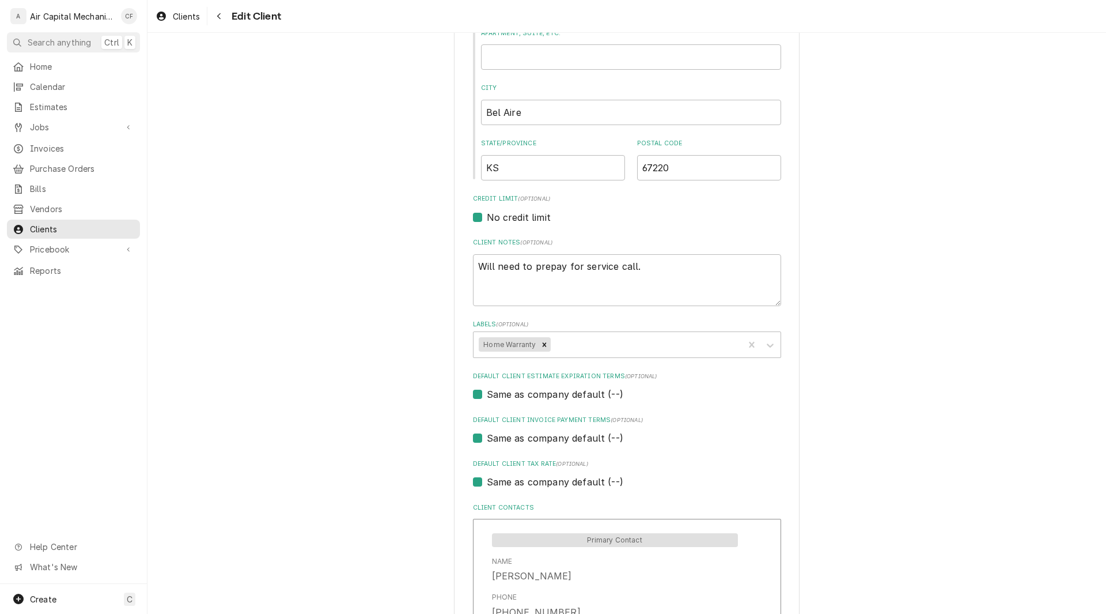
click at [867, 265] on div "Please provide the following information about your client: Client Type Industr…" at bounding box center [627, 294] width 959 height 1212
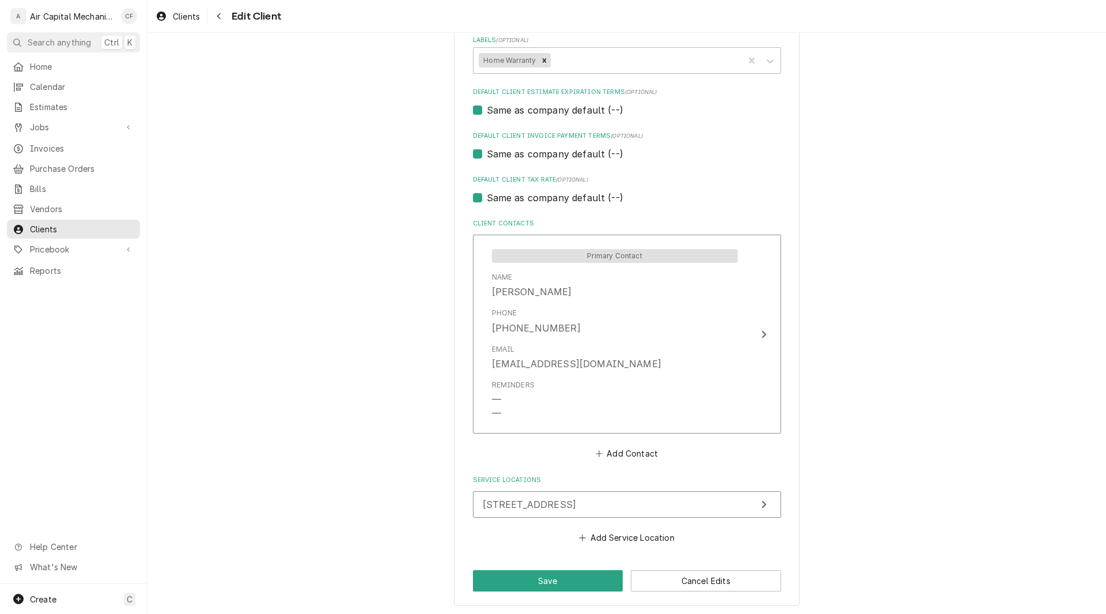
scroll to position [643, 0]
click at [569, 576] on button "Save" at bounding box center [548, 578] width 150 height 21
type textarea "x"
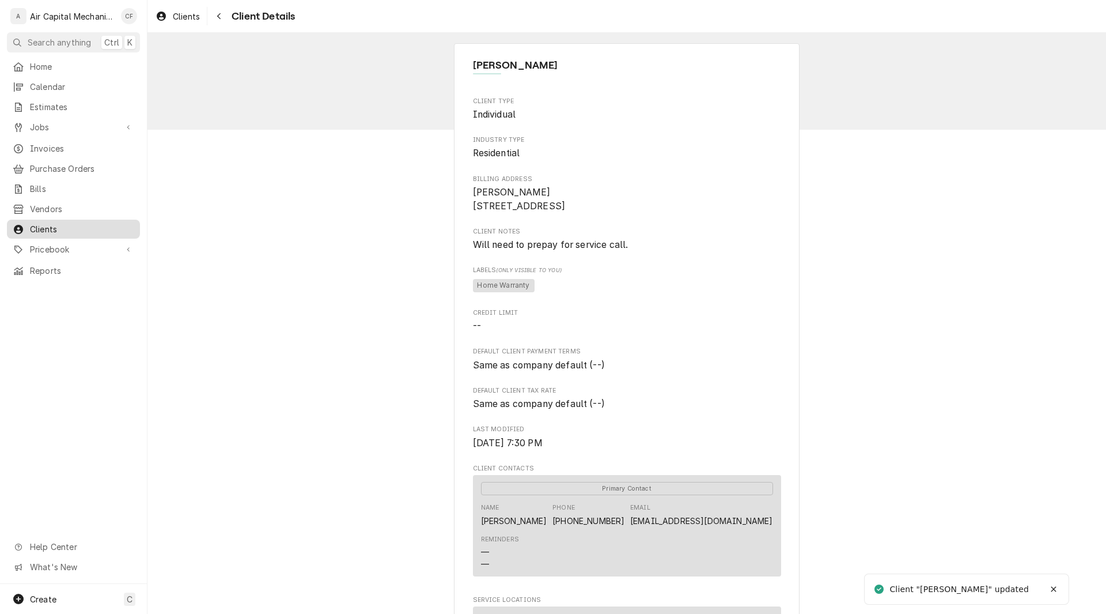
click at [70, 223] on span "Clients" at bounding box center [82, 229] width 104 height 12
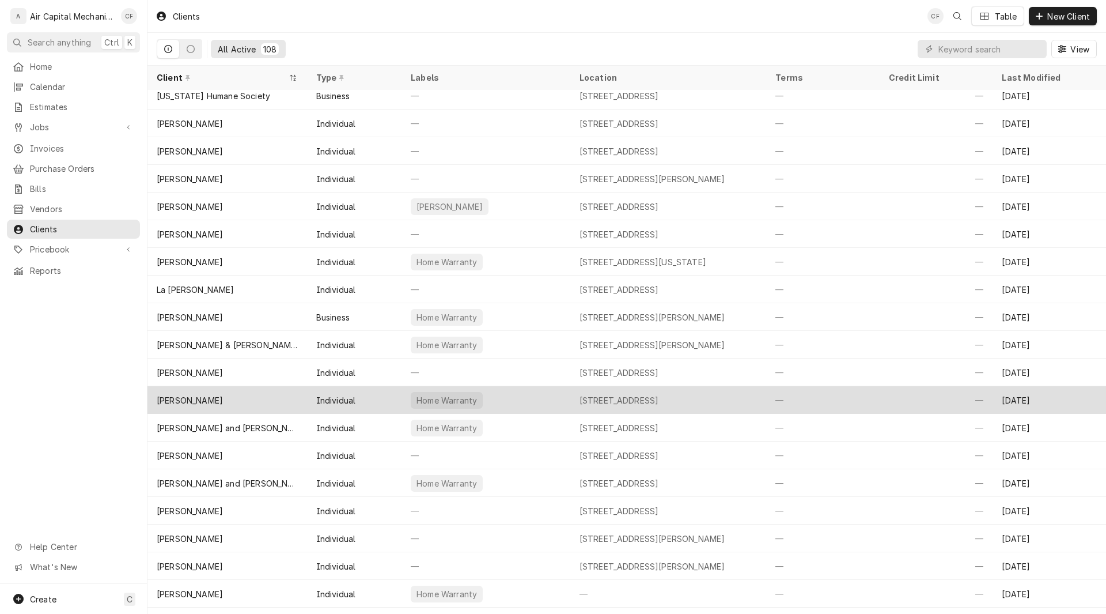
scroll to position [1552, 0]
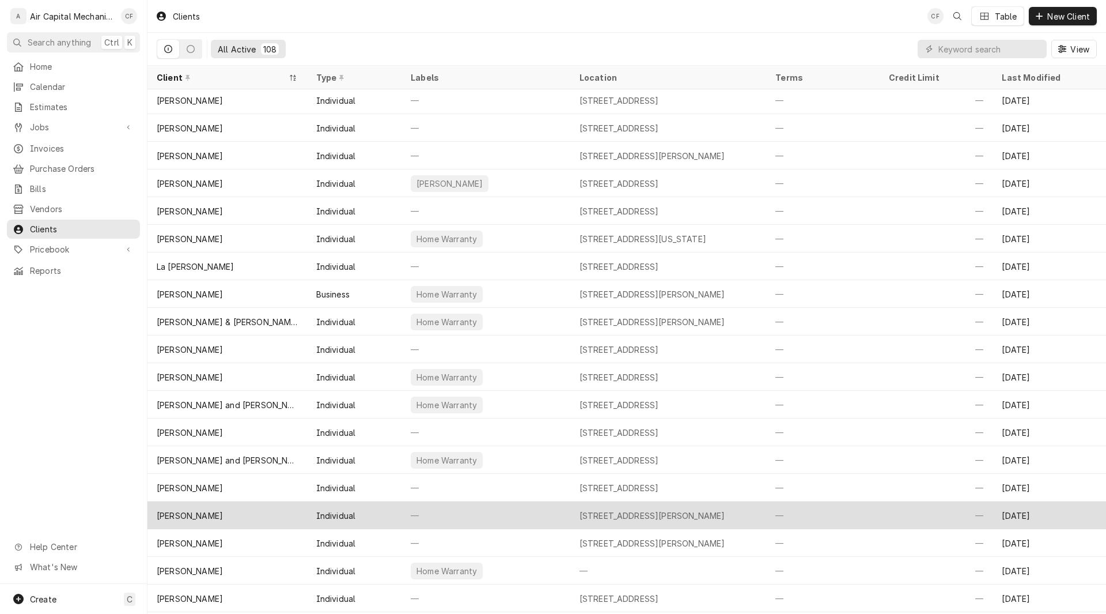
click at [196, 515] on div "Michael Prichard" at bounding box center [190, 515] width 66 height 12
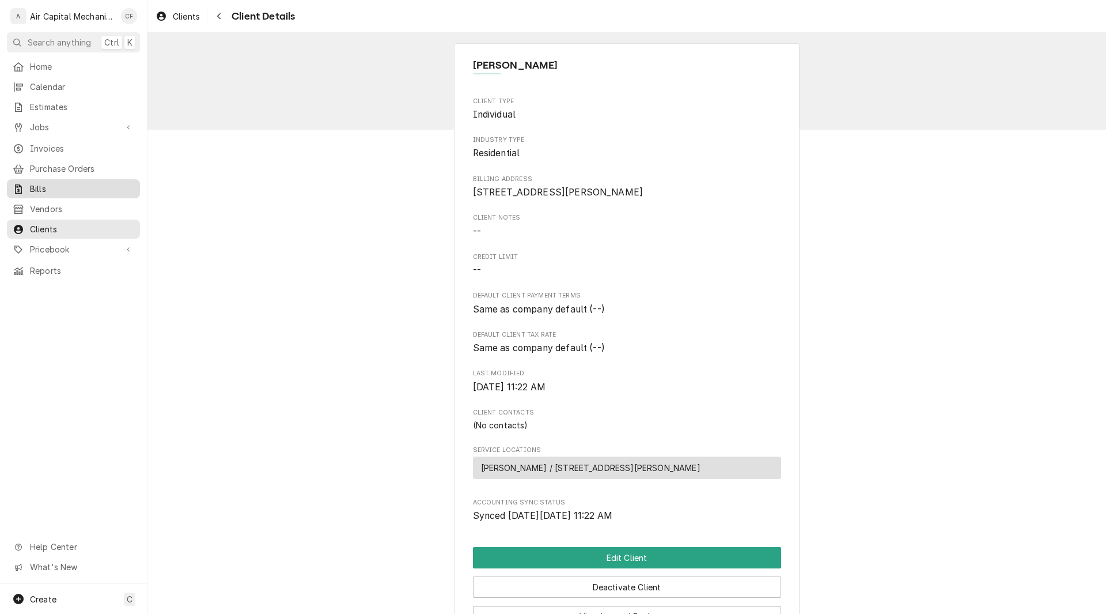
click at [35, 183] on span "Bills" at bounding box center [82, 189] width 104 height 12
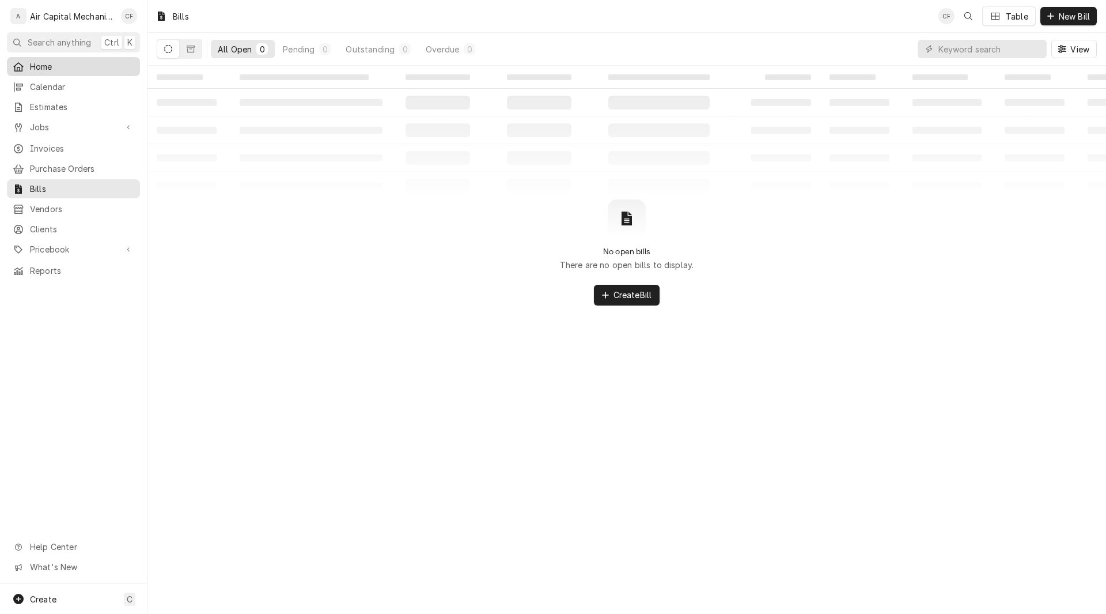
click at [46, 59] on div "Home" at bounding box center [73, 66] width 128 height 14
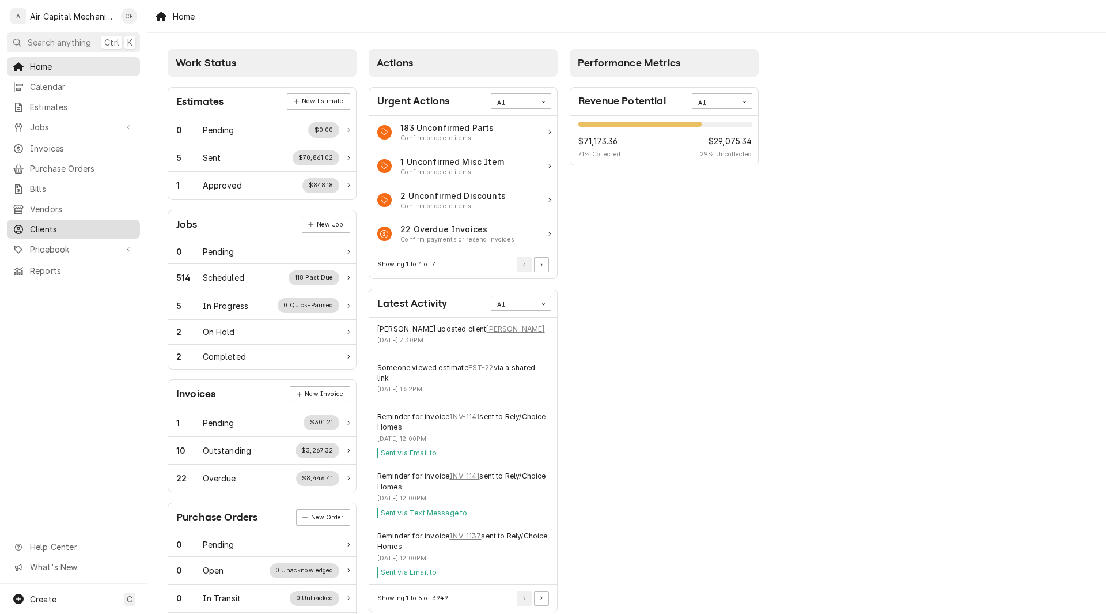
click at [54, 223] on span "Clients" at bounding box center [82, 229] width 104 height 12
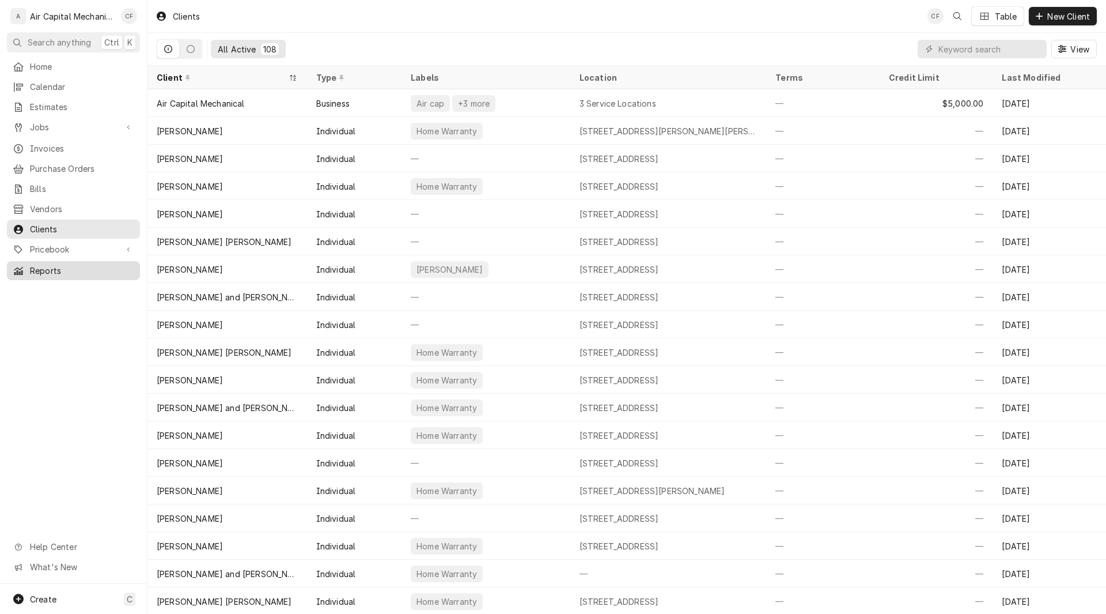
click at [51, 268] on div "Reports" at bounding box center [73, 270] width 128 height 14
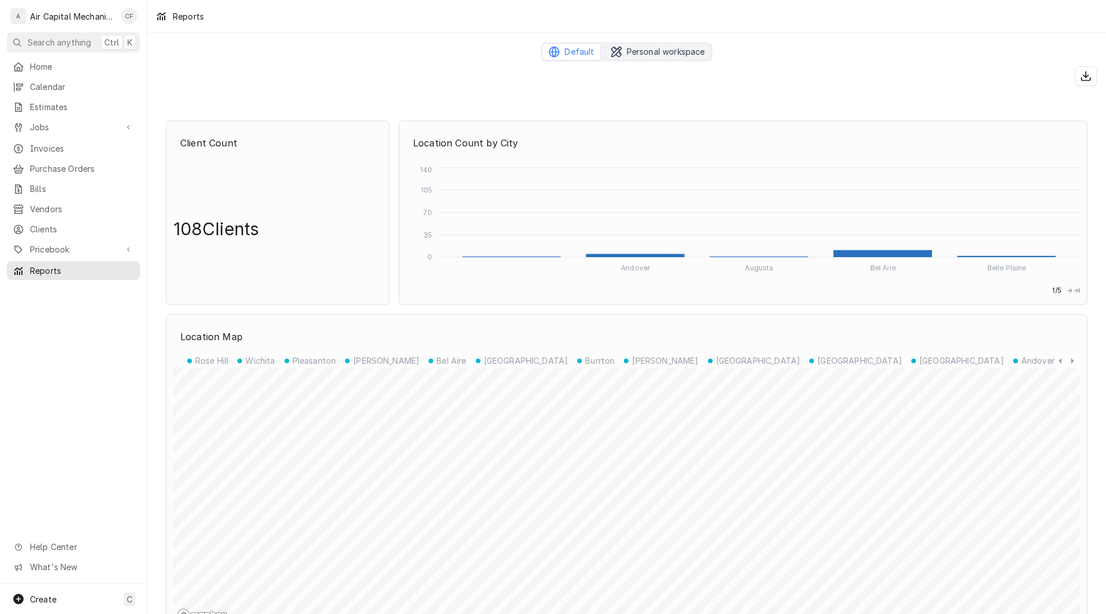
click at [637, 56] on span "Personal workspace" at bounding box center [666, 52] width 78 height 12
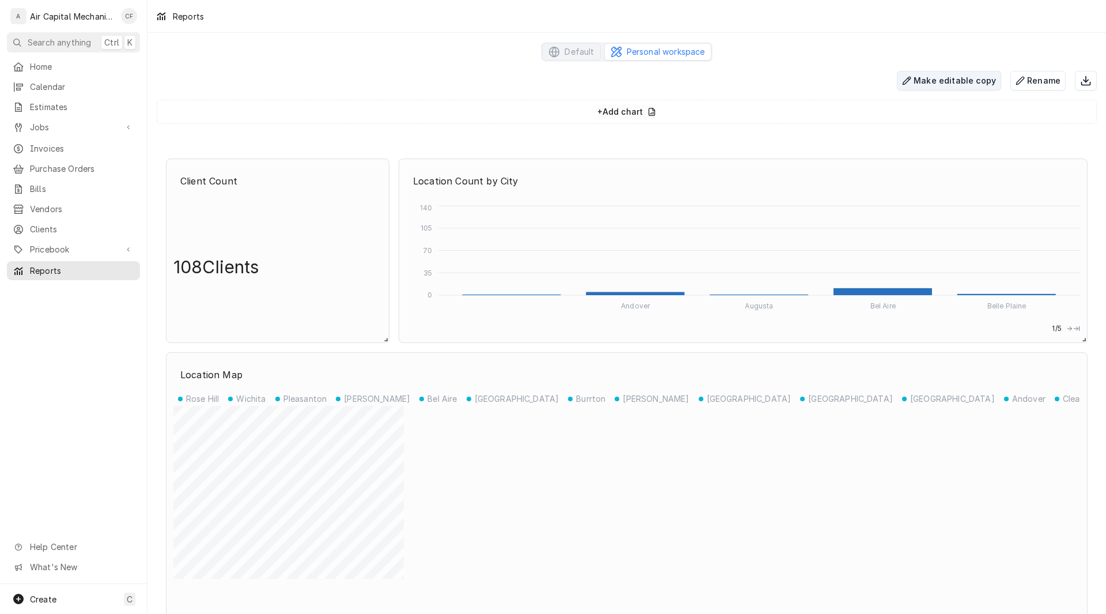
click at [967, 83] on button "Make editable copy" at bounding box center [949, 81] width 104 height 20
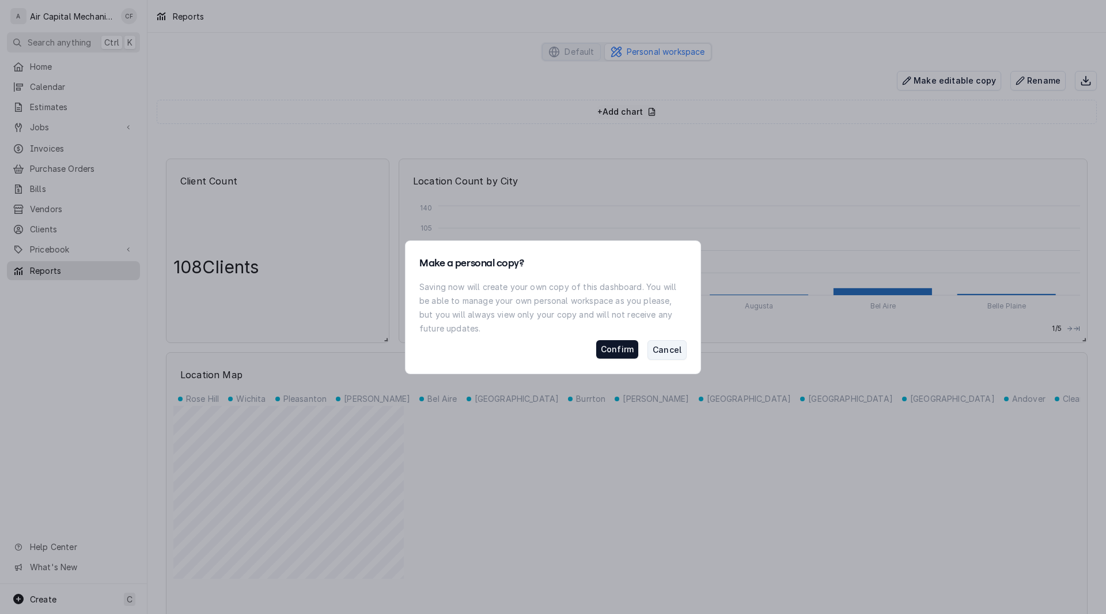
click at [679, 349] on button "Cancel" at bounding box center [667, 350] width 39 height 20
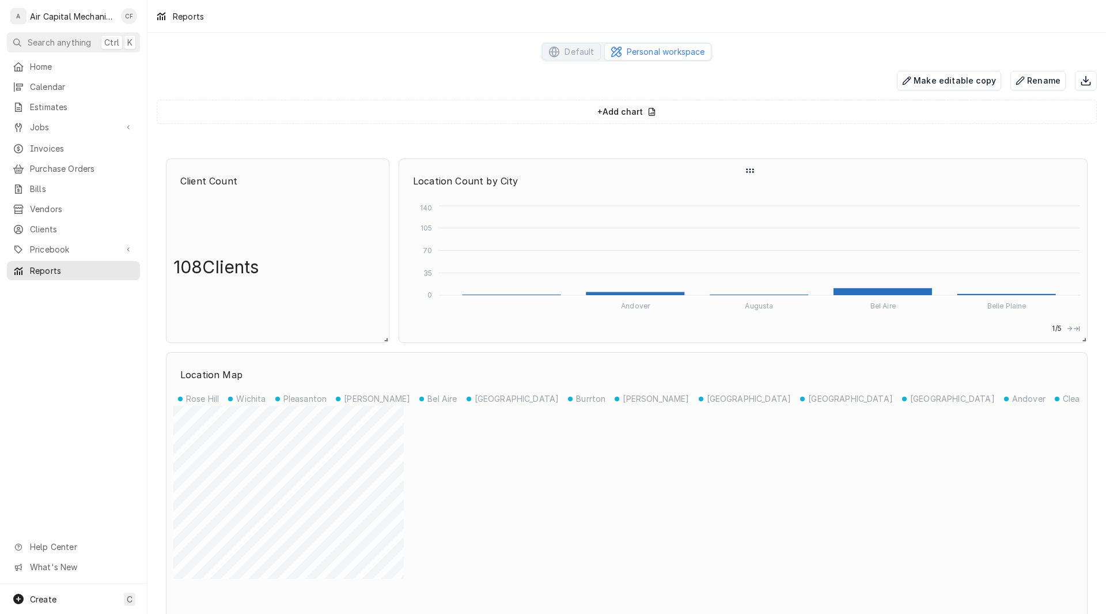
click at [1067, 329] on icon "Dynamic Content Wrapper" at bounding box center [1069, 329] width 7 height 14
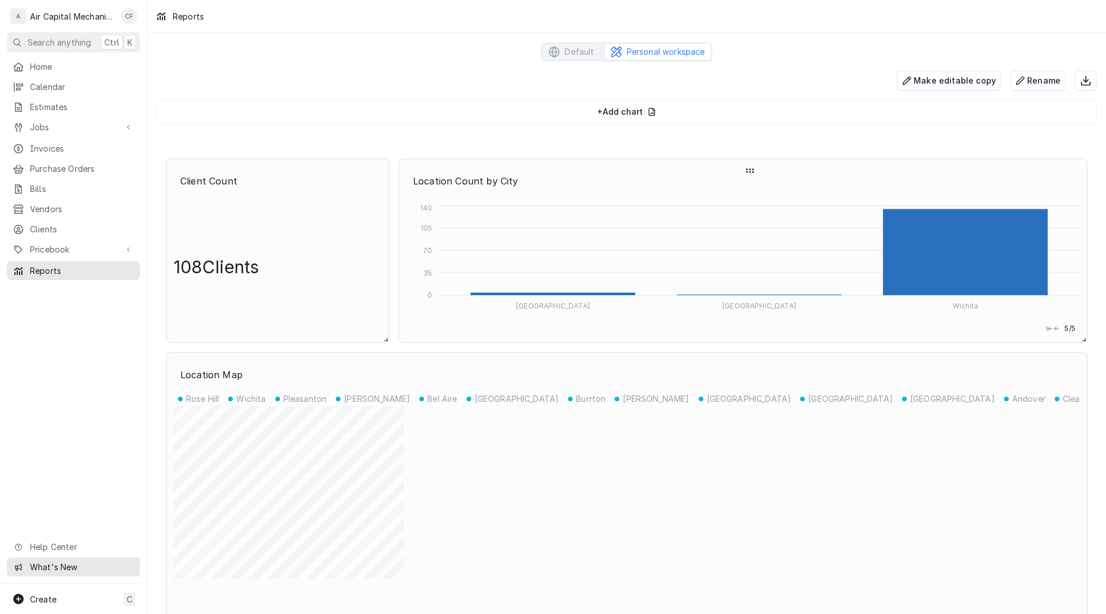
click at [59, 570] on span "What's New" at bounding box center [81, 567] width 103 height 12
click at [69, 293] on div "Home Calendar Estimates Jobs Jobs Job Series Invoices Purchase Orders Bills Ven…" at bounding box center [73, 320] width 147 height 527
